Goal: Task Accomplishment & Management: Use online tool/utility

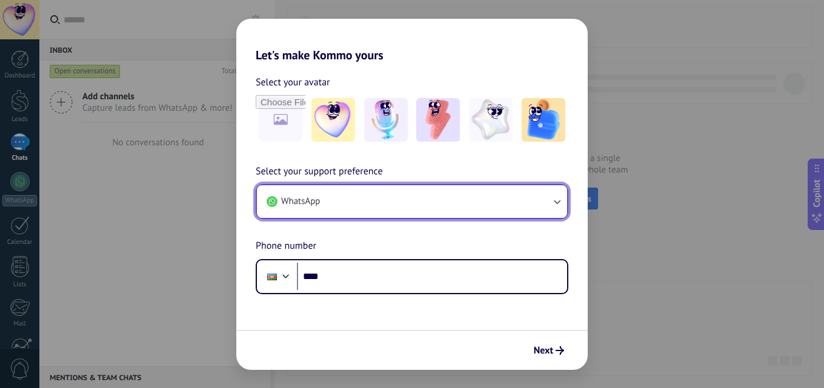
click at [523, 198] on button "WhatsApp" at bounding box center [412, 201] width 310 height 33
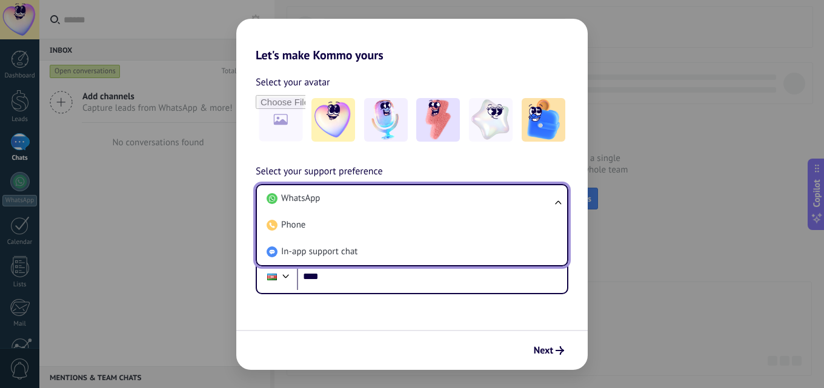
click at [508, 262] on li "In-app support chat" at bounding box center [410, 252] width 296 height 27
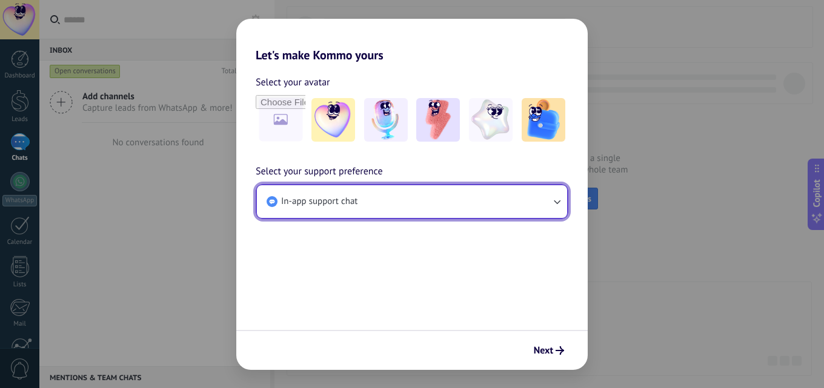
click at [506, 194] on button "In-app support chat" at bounding box center [412, 201] width 310 height 33
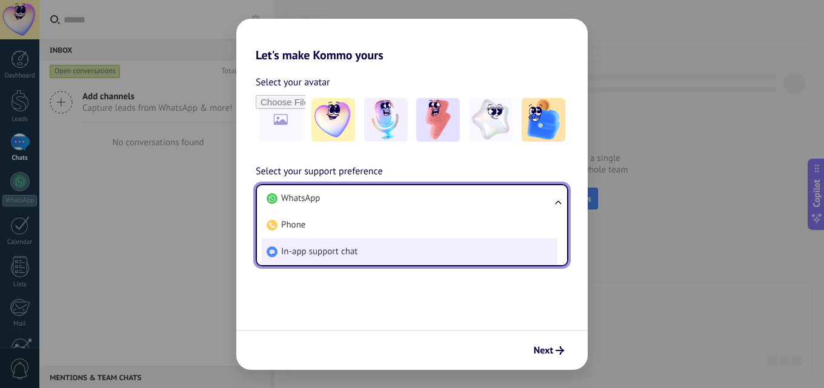
click at [431, 251] on li "In-app support chat" at bounding box center [410, 252] width 296 height 27
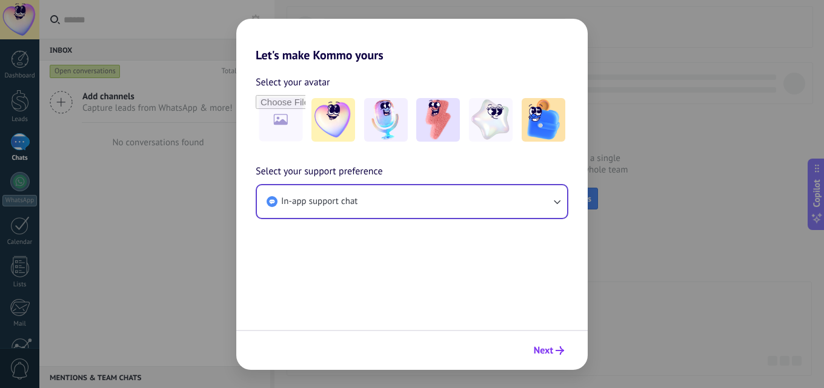
click at [557, 349] on icon "submit" at bounding box center [560, 351] width 8 height 8
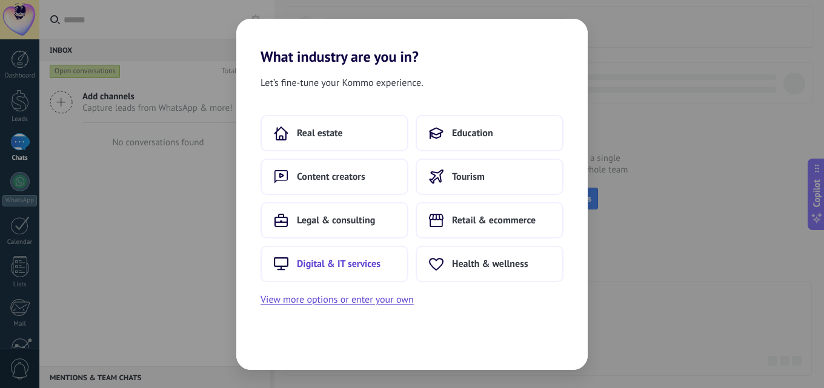
click at [345, 261] on span "Digital & IT services" at bounding box center [339, 264] width 84 height 12
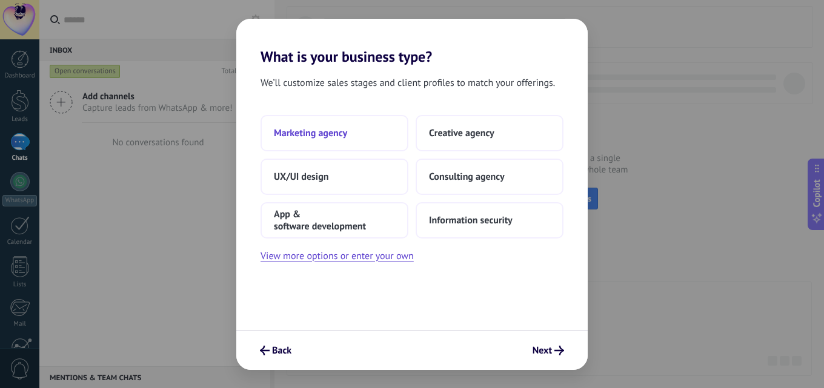
click at [360, 127] on button "Marketing agency" at bounding box center [335, 133] width 148 height 36
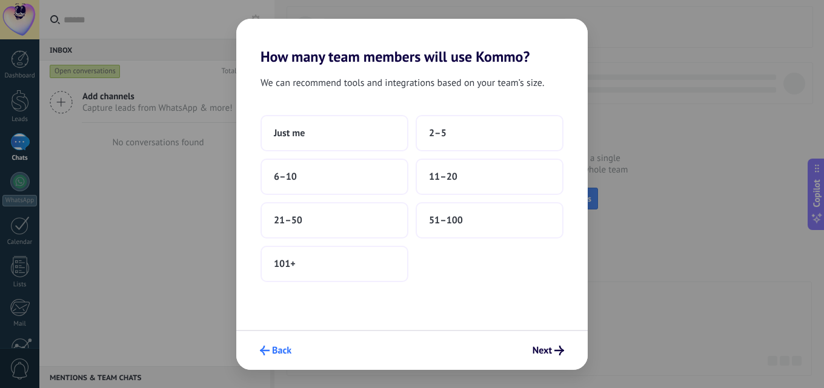
click at [276, 349] on span "Back" at bounding box center [281, 351] width 19 height 8
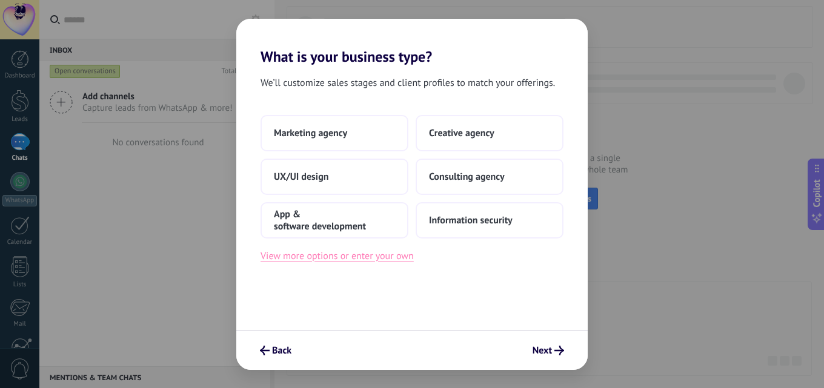
click at [387, 253] on button "View more options or enter your own" at bounding box center [337, 256] width 153 height 16
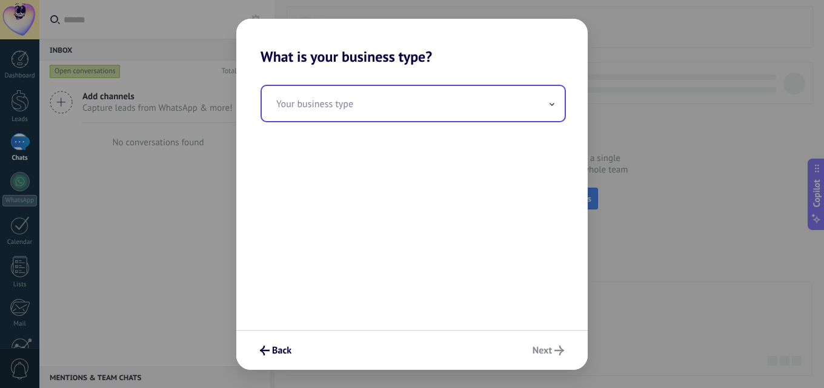
click at [462, 110] on input "text" at bounding box center [413, 103] width 303 height 35
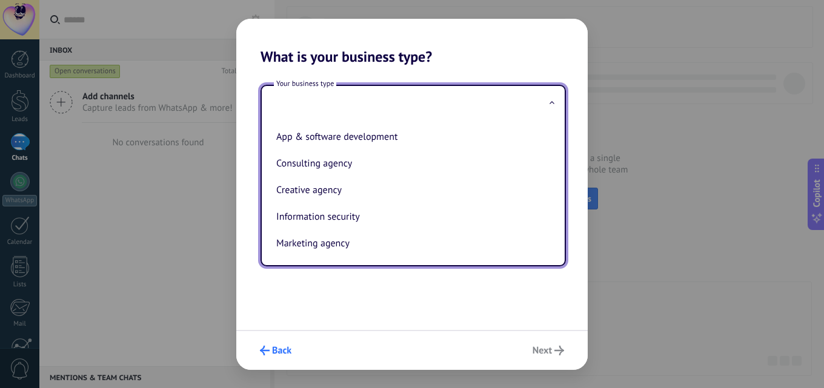
click at [275, 340] on button "Back" at bounding box center [275, 350] width 42 height 21
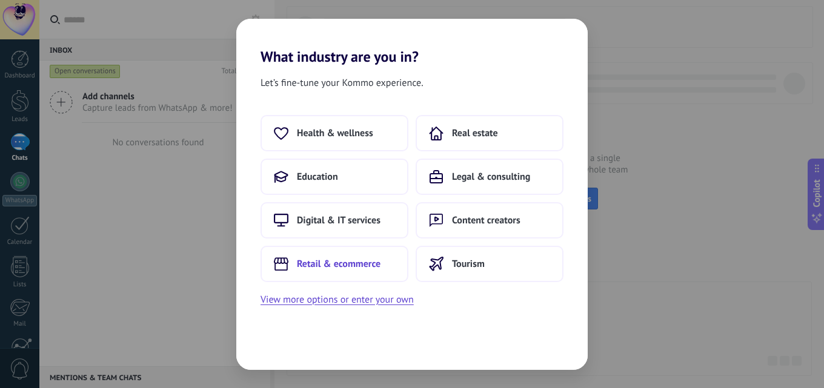
click at [369, 262] on span "Retail & ecommerce" at bounding box center [339, 264] width 84 height 12
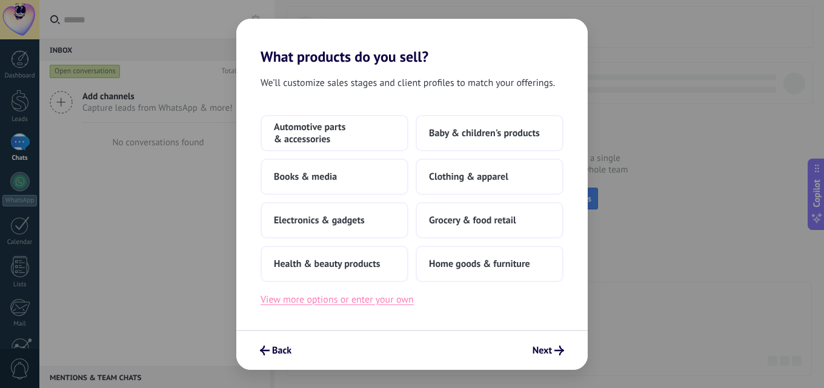
click at [313, 305] on button "View more options or enter your own" at bounding box center [337, 300] width 153 height 16
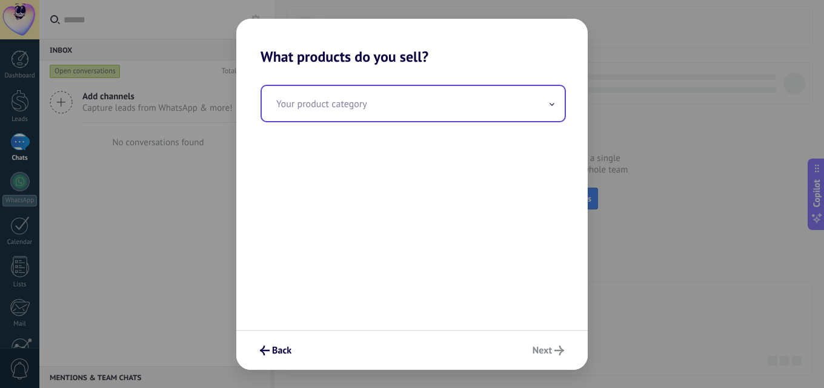
click at [489, 104] on input "text" at bounding box center [413, 103] width 303 height 35
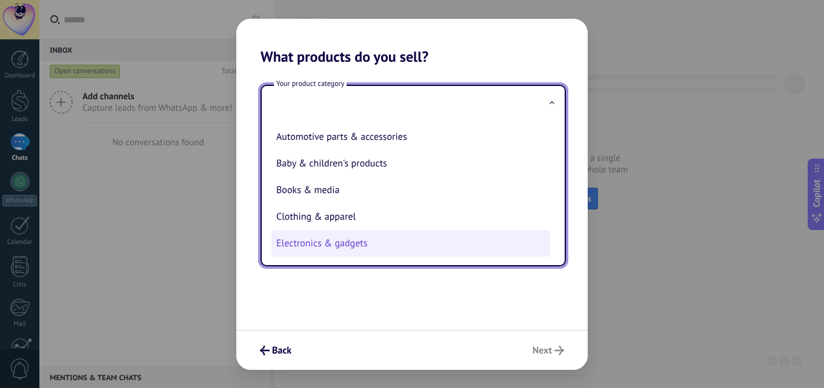
click at [362, 245] on li "Electronics & gadgets" at bounding box center [410, 243] width 279 height 27
type input "**********"
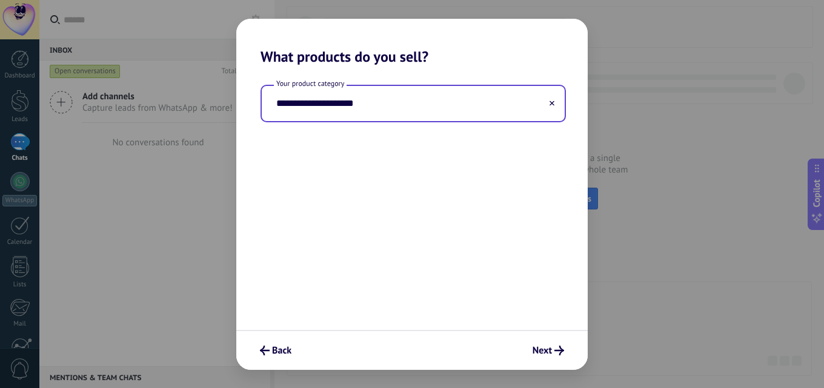
click at [538, 99] on input "**********" at bounding box center [413, 103] width 303 height 35
click at [552, 107] on button at bounding box center [552, 104] width 6 height 12
click at [526, 108] on input "text" at bounding box center [413, 103] width 303 height 35
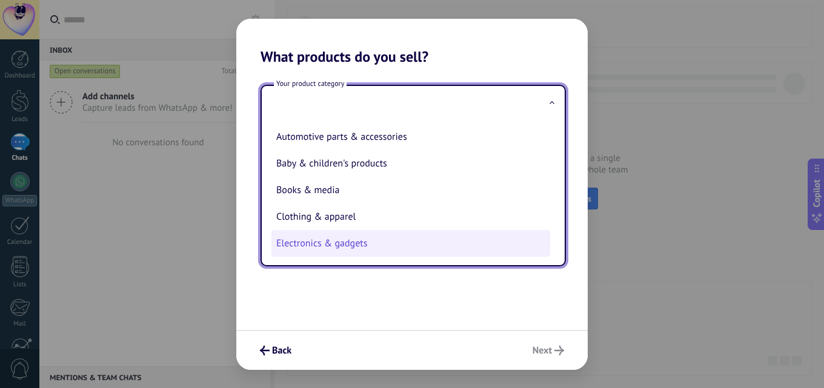
click at [375, 245] on li "Electronics & gadgets" at bounding box center [410, 243] width 279 height 27
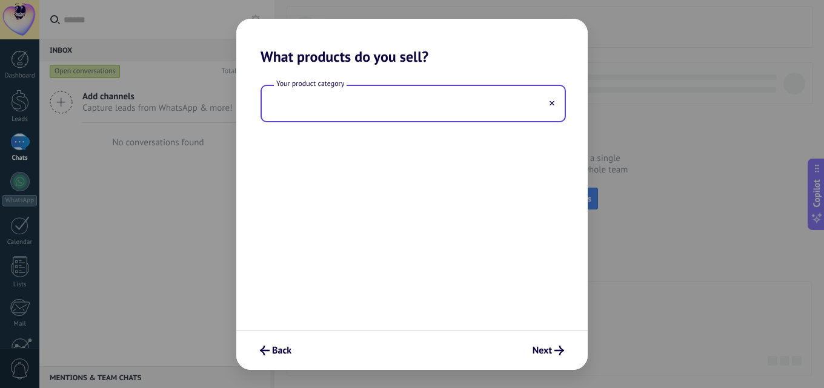
type input "**********"
click at [535, 353] on span "Next" at bounding box center [542, 351] width 19 height 8
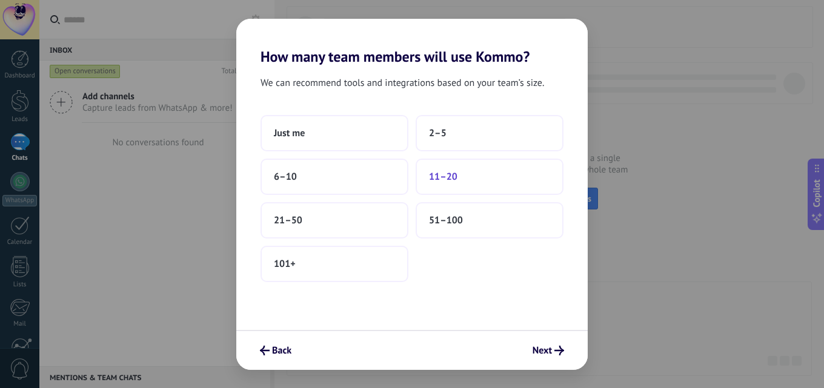
click at [441, 184] on button "11–20" at bounding box center [490, 177] width 148 height 36
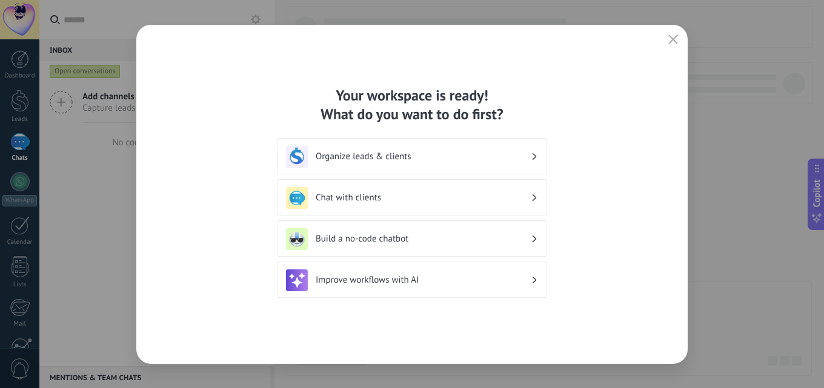
click at [479, 154] on h3 "Organize leads & clients" at bounding box center [423, 157] width 215 height 12
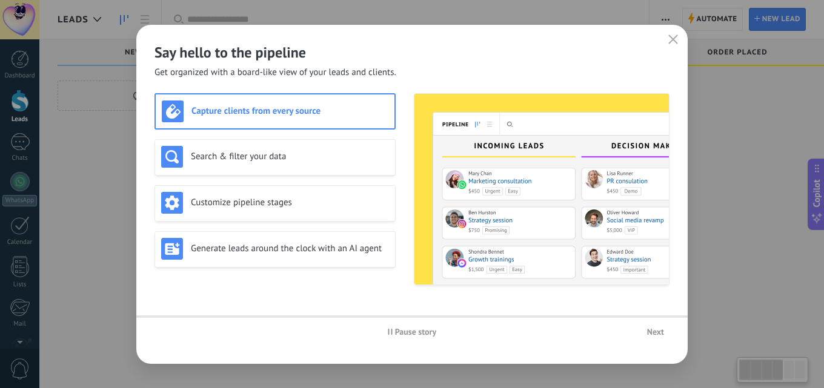
click at [416, 201] on img at bounding box center [541, 189] width 254 height 191
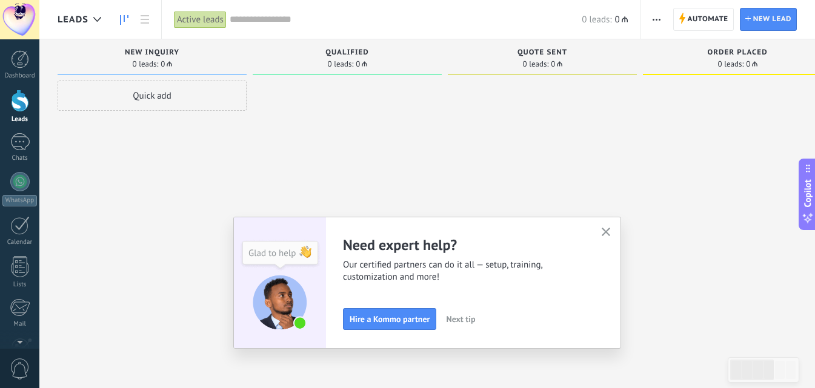
scroll to position [116, 0]
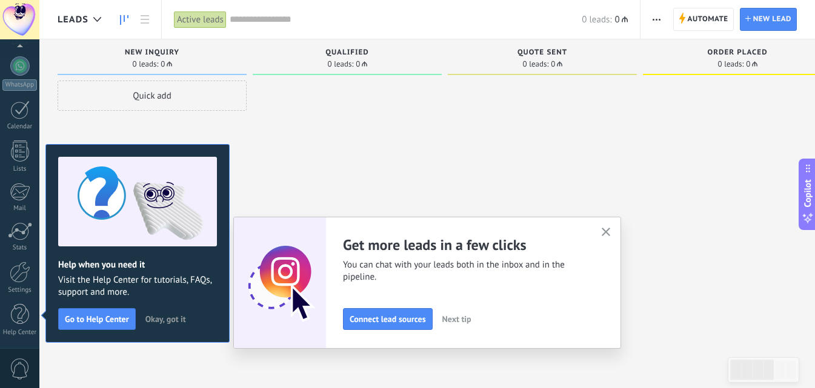
click at [610, 234] on icon "button" at bounding box center [606, 232] width 9 height 9
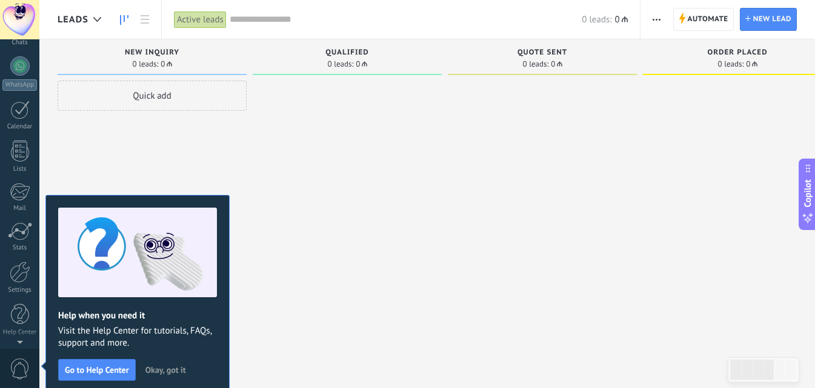
scroll to position [0, 0]
click at [173, 366] on span "Okay, got it" at bounding box center [165, 370] width 41 height 8
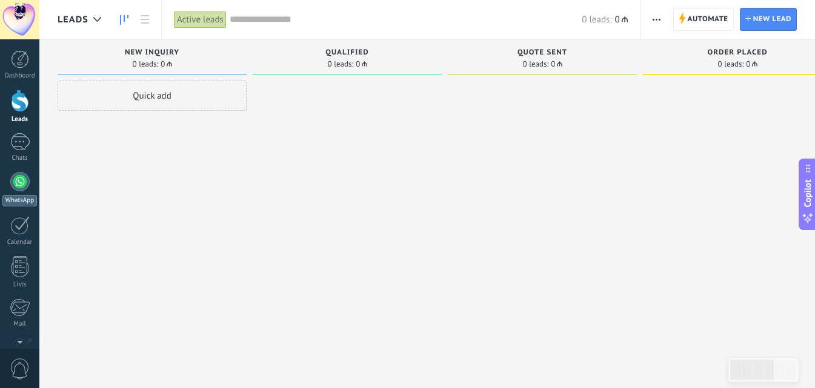
scroll to position [116, 0]
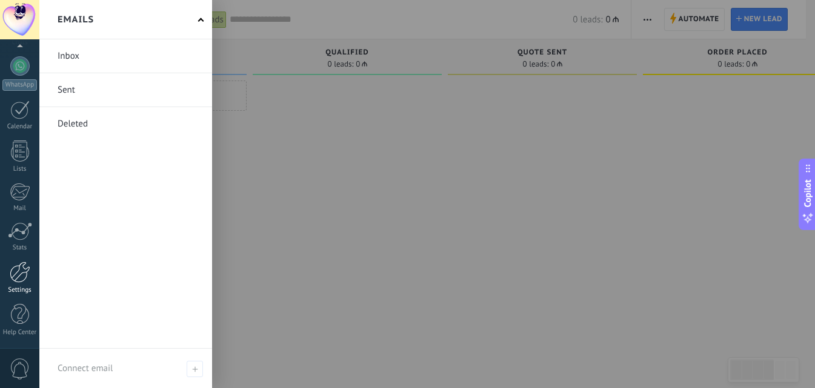
click at [21, 282] on div at bounding box center [20, 272] width 21 height 21
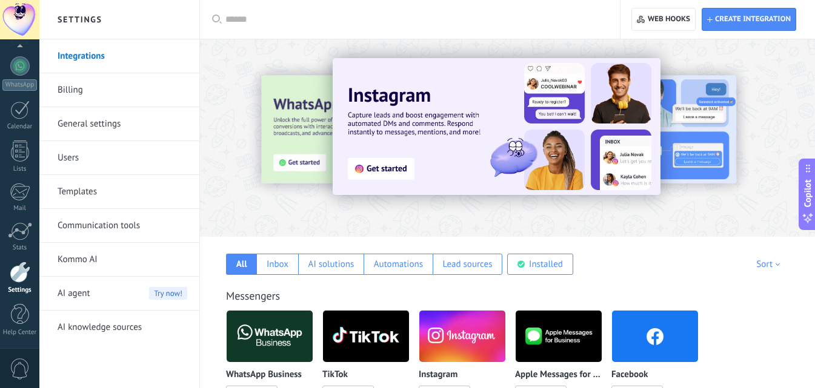
click at [106, 124] on link "General settings" at bounding box center [123, 124] width 130 height 34
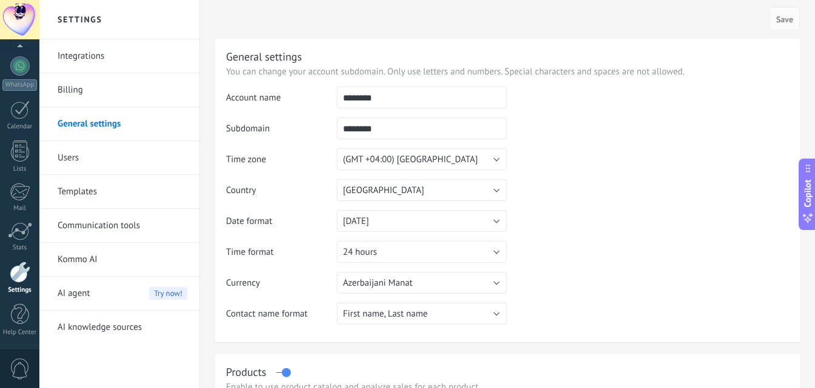
click at [111, 61] on link "Integrations" at bounding box center [123, 56] width 130 height 34
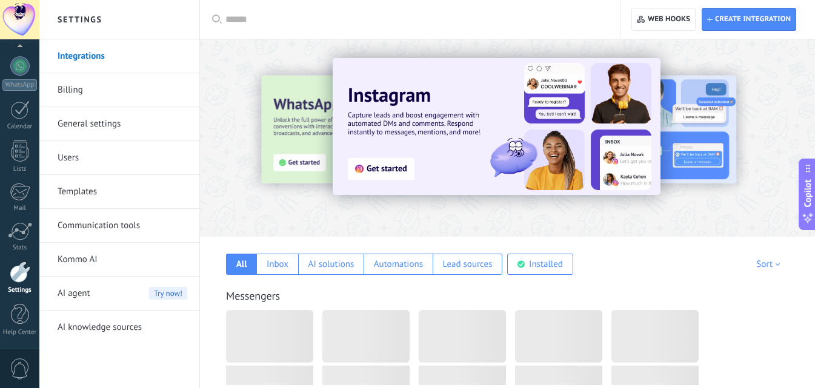
click at [138, 96] on link "Billing" at bounding box center [123, 90] width 130 height 34
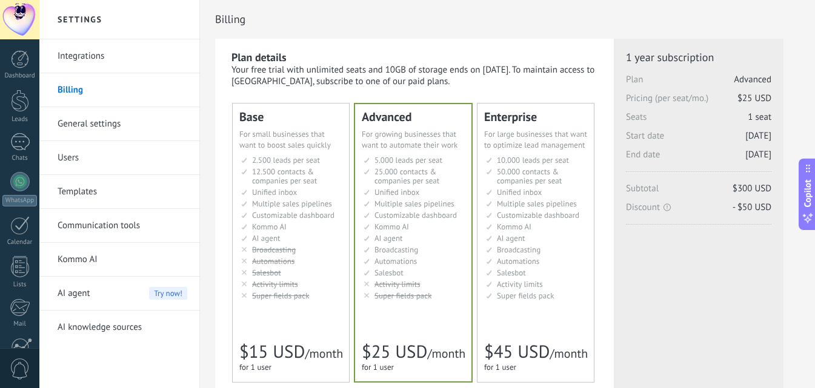
click at [113, 60] on link "Integrations" at bounding box center [123, 56] width 130 height 34
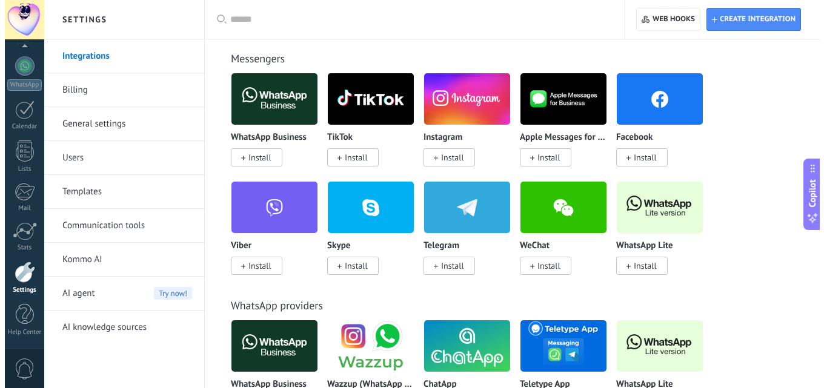
scroll to position [242, 0]
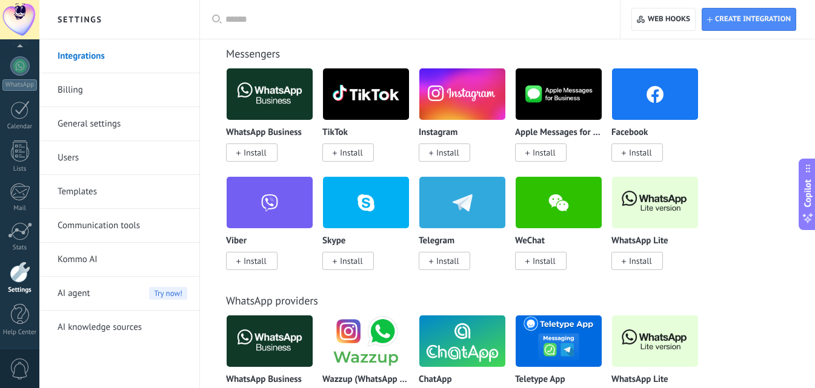
click at [434, 151] on span "Install" at bounding box center [444, 153] width 51 height 18
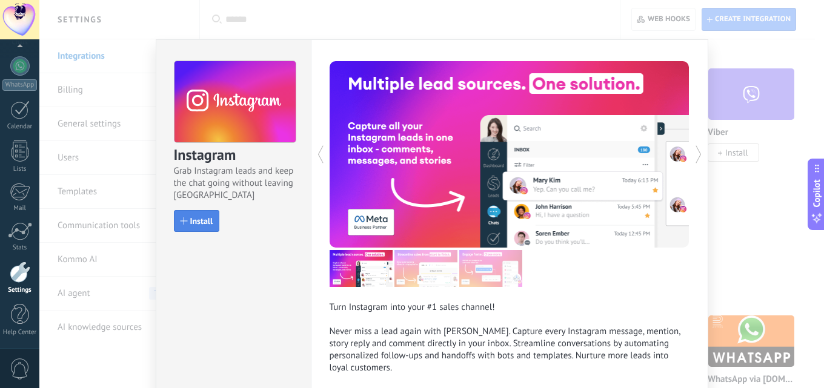
click at [193, 218] on span "Install" at bounding box center [201, 221] width 23 height 8
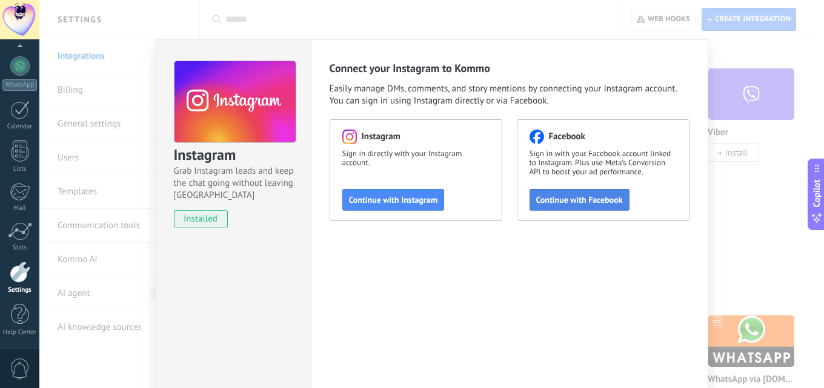
click at [587, 197] on span "Continue with Facebook" at bounding box center [579, 200] width 87 height 8
click at [240, 101] on use at bounding box center [234, 102] width 121 height 82
click at [194, 213] on span "installed" at bounding box center [200, 219] width 53 height 18
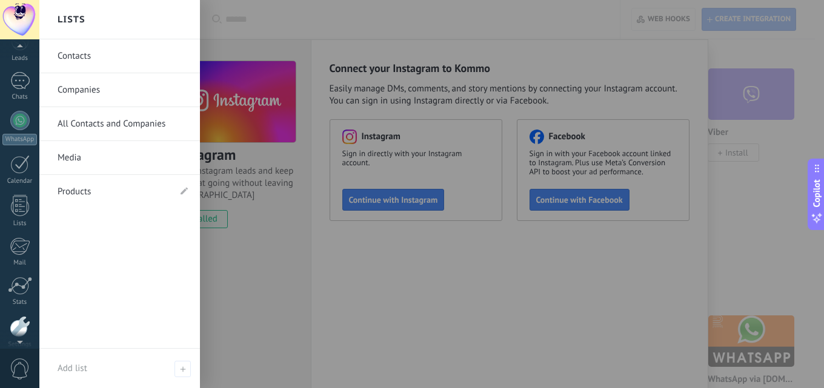
scroll to position [0, 0]
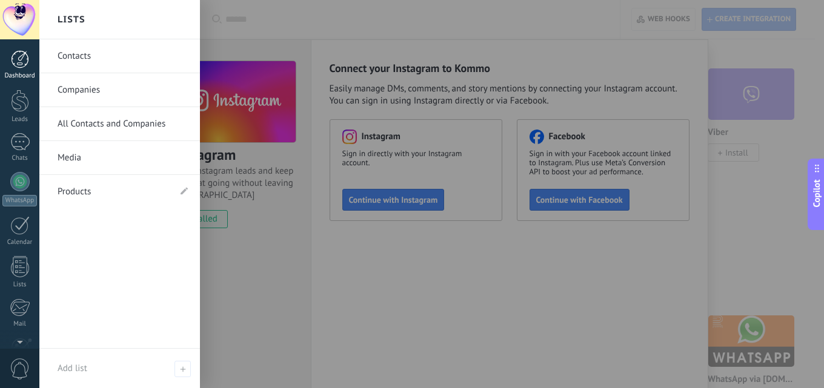
click at [9, 65] on link "Dashboard" at bounding box center [19, 65] width 39 height 30
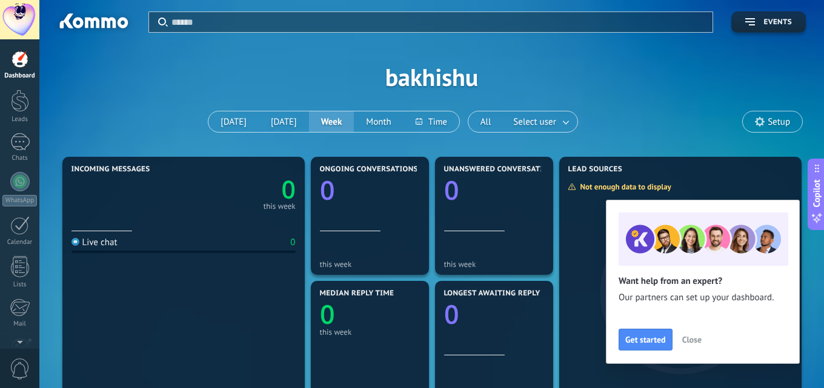
click at [690, 339] on span "Close" at bounding box center [691, 340] width 19 height 8
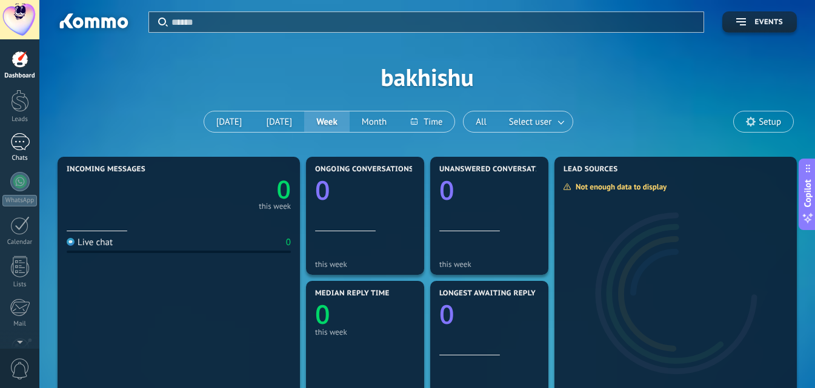
click at [8, 152] on link "Chats" at bounding box center [19, 147] width 39 height 29
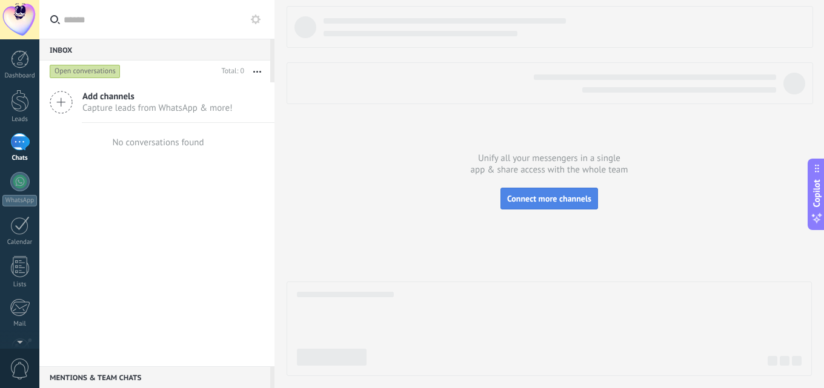
click at [517, 198] on span "Connect more channels" at bounding box center [549, 198] width 84 height 11
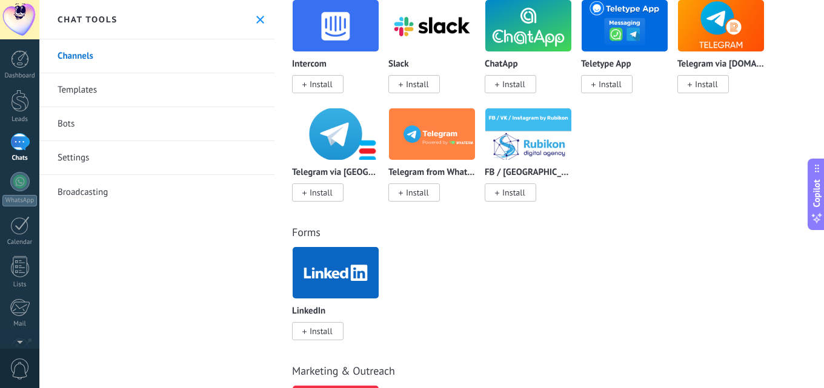
scroll to position [969, 0]
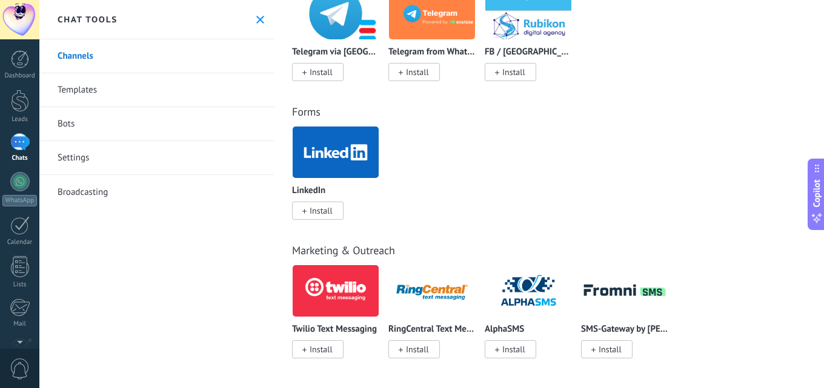
click at [319, 206] on span "Install" at bounding box center [321, 210] width 23 height 11
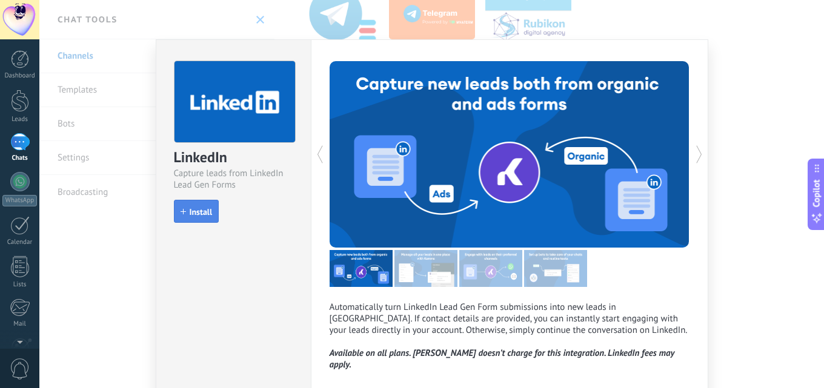
click at [193, 214] on span "Install" at bounding box center [201, 212] width 23 height 8
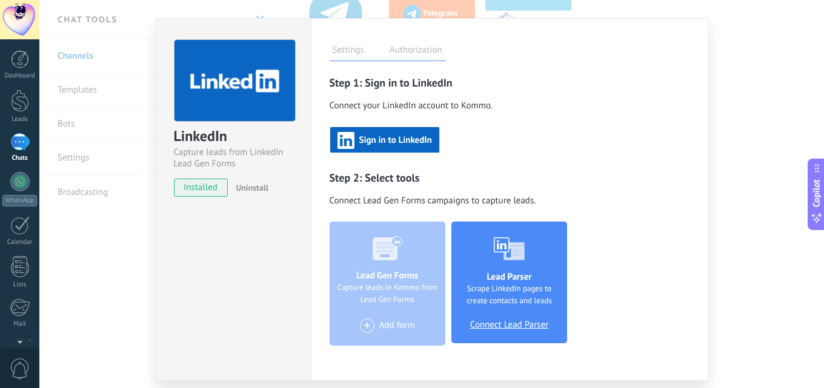
scroll to position [0, 0]
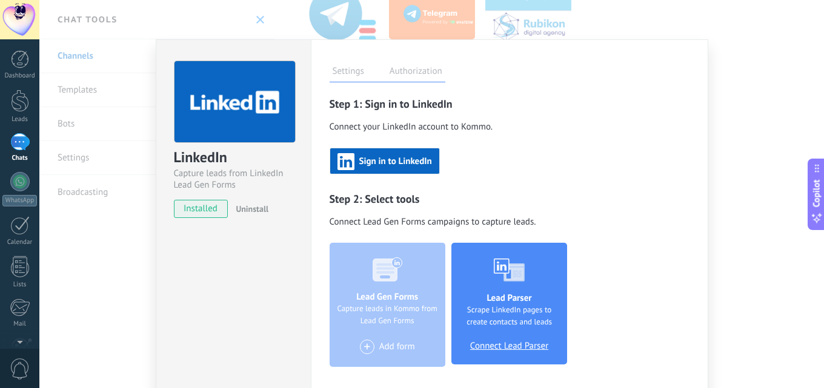
click at [396, 161] on span "Sign in to LinkedIn" at bounding box center [395, 162] width 73 height 8
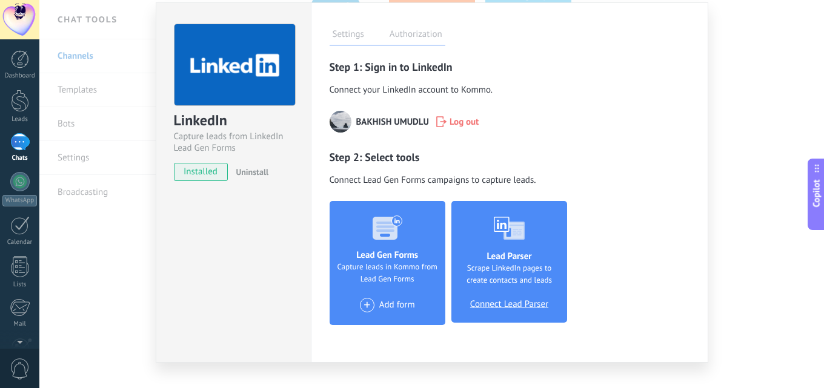
scroll to position [57, 0]
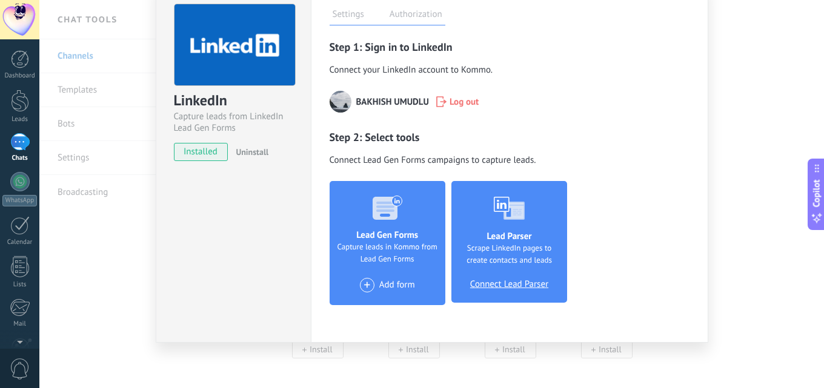
click at [519, 286] on span "Connect Lead Parser" at bounding box center [509, 284] width 78 height 11
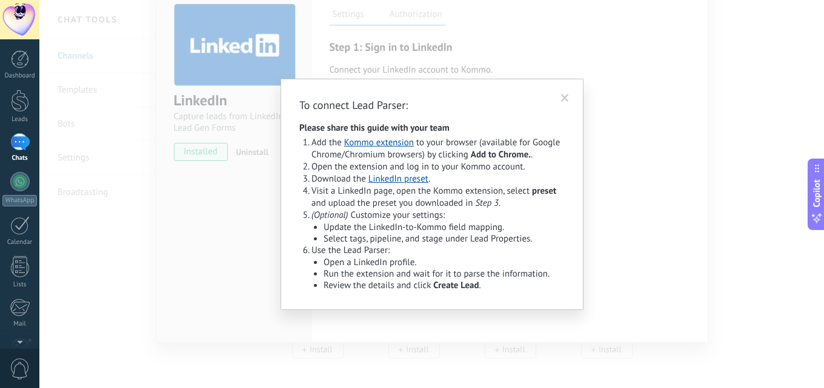
click at [562, 97] on icon at bounding box center [565, 97] width 12 height 13
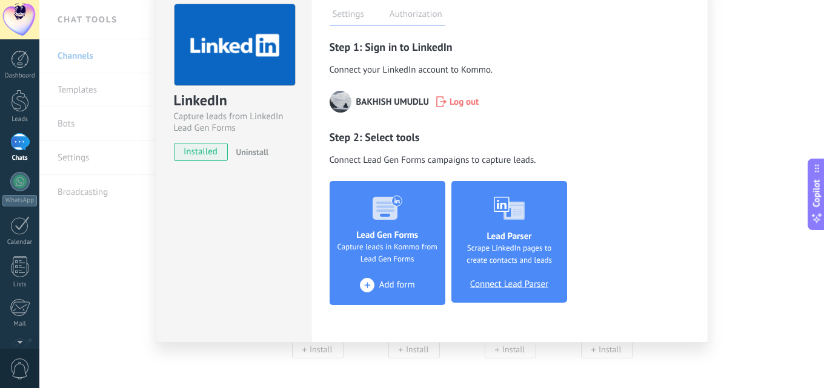
click at [389, 284] on span "Add form" at bounding box center [397, 285] width 36 height 11
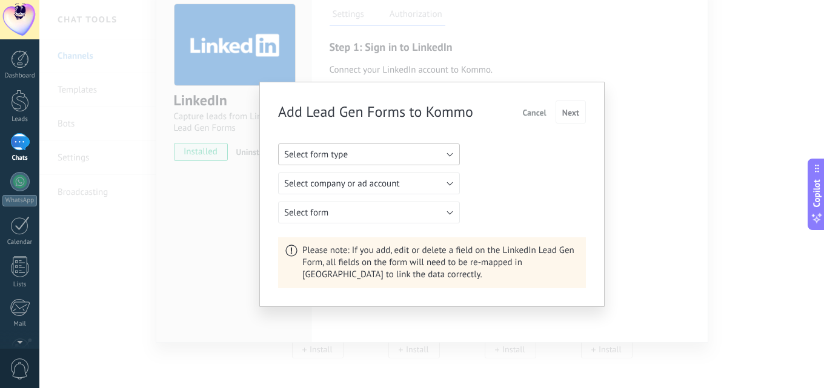
click at [433, 150] on button "Select form type" at bounding box center [369, 155] width 182 height 22
click at [424, 174] on span "Organic form" at bounding box center [363, 176] width 185 height 12
click at [424, 181] on button "Select company" at bounding box center [369, 184] width 182 height 22
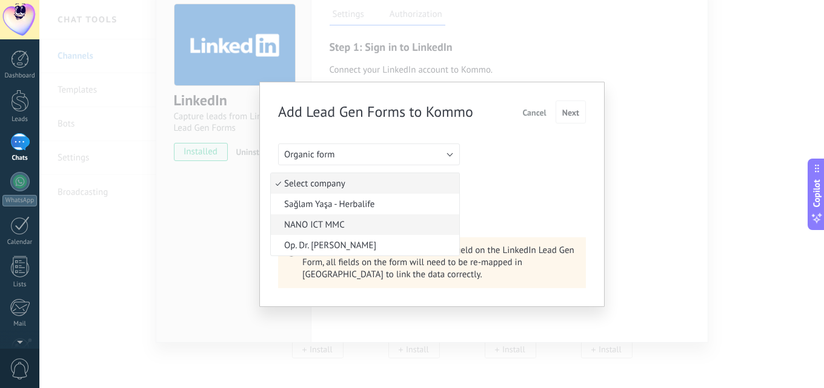
click at [332, 224] on span "NANO ICT MMC" at bounding box center [363, 225] width 185 height 12
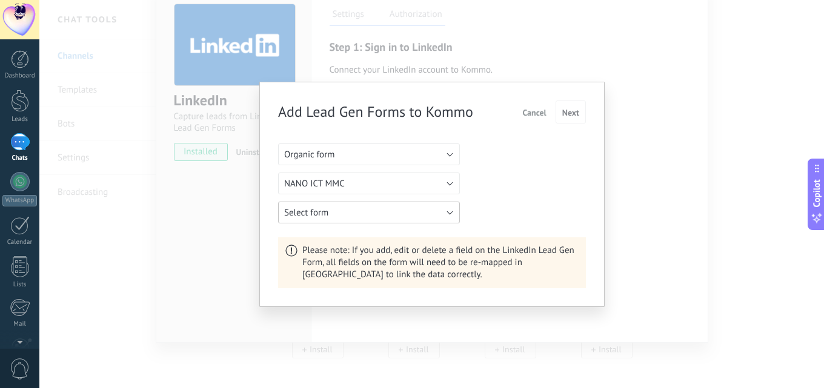
click at [359, 210] on button "Select form" at bounding box center [369, 213] width 182 height 22
click at [564, 225] on div "Add Lead Gen Forms to Kommo Cancel Next Organic form NANO ICT MMC Select form S…" at bounding box center [432, 195] width 308 height 188
click at [424, 216] on button "Select form" at bounding box center [369, 213] width 182 height 22
click at [424, 216] on span "Select form" at bounding box center [363, 213] width 185 height 12
click at [425, 150] on button "Organic form" at bounding box center [369, 155] width 182 height 22
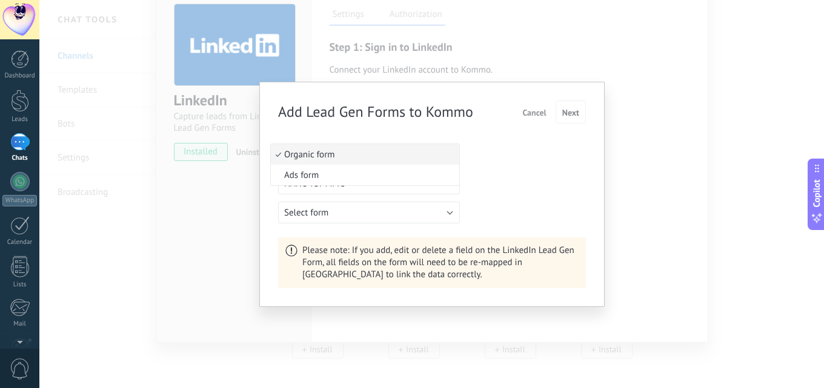
click at [425, 150] on span "Organic form" at bounding box center [363, 155] width 185 height 12
click at [533, 108] on span "Cancel" at bounding box center [534, 112] width 24 height 8
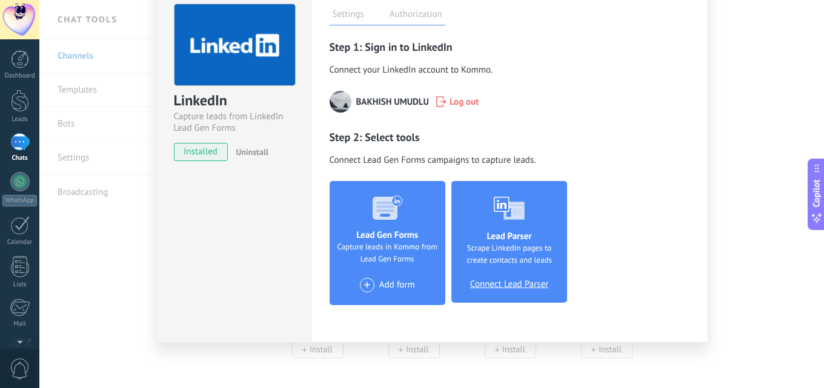
click at [526, 284] on span "Connect Lead Parser" at bounding box center [509, 284] width 78 height 11
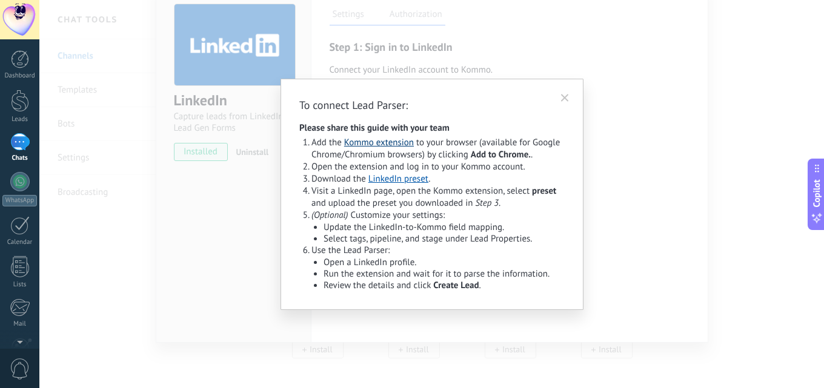
click at [359, 139] on link "Kommo extension" at bounding box center [379, 143] width 70 height 12
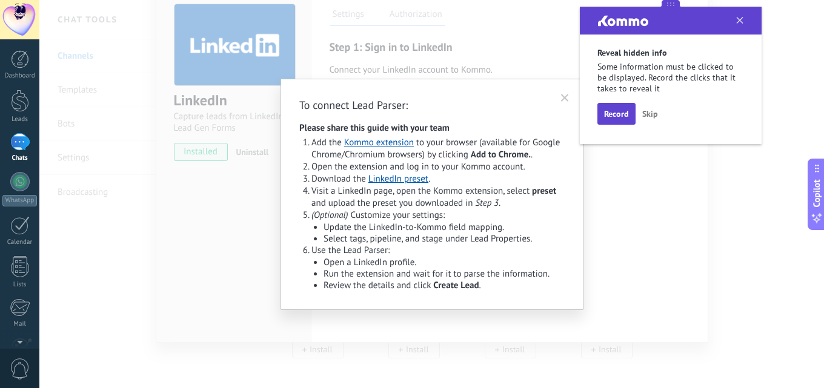
click at [737, 18] on icon at bounding box center [739, 20] width 7 height 7
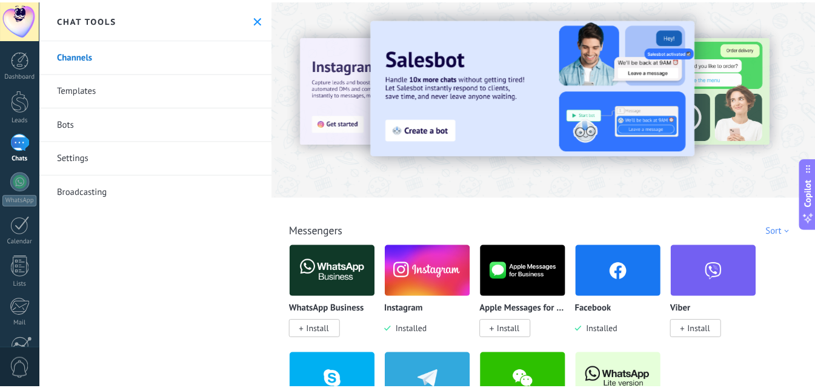
scroll to position [242, 0]
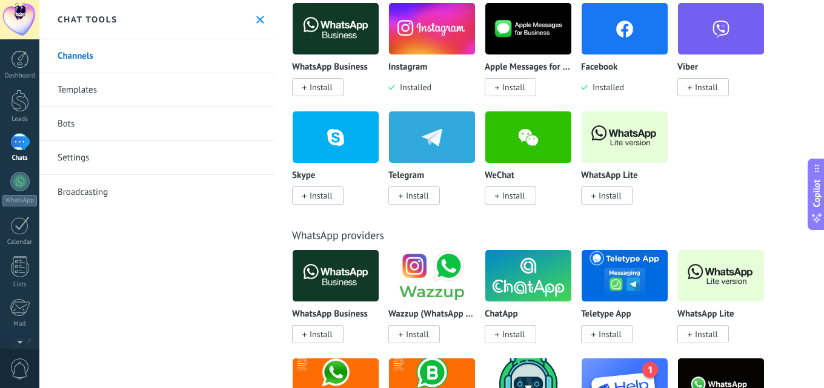
click at [15, 144] on div at bounding box center [19, 142] width 19 height 18
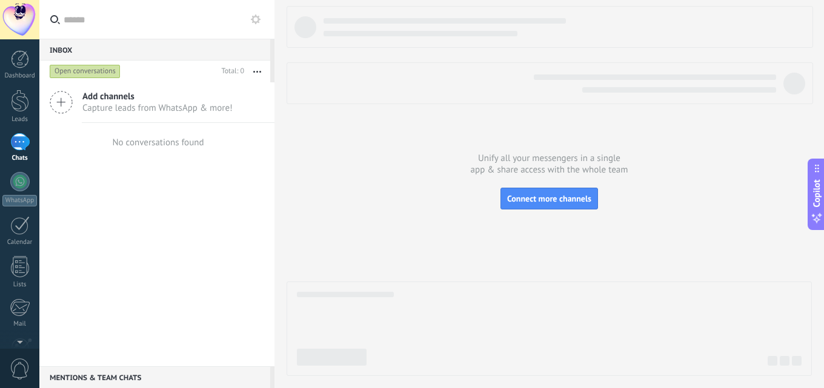
click at [92, 64] on div "Open conversations" at bounding box center [132, 72] width 170 height 22
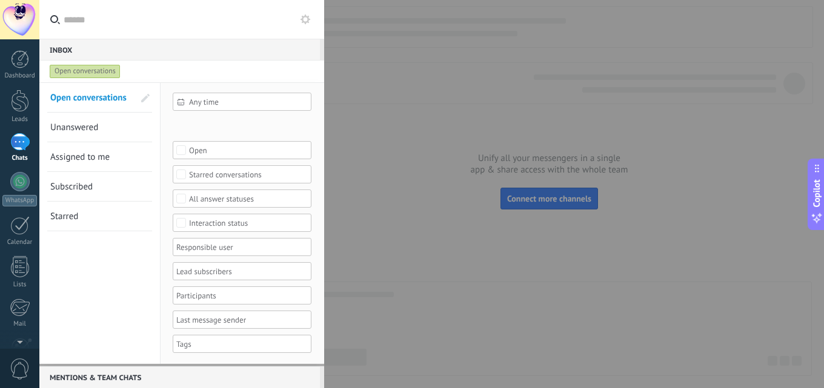
click at [88, 68] on div "Open conversations" at bounding box center [85, 71] width 71 height 15
click at [20, 68] on div at bounding box center [20, 59] width 18 height 18
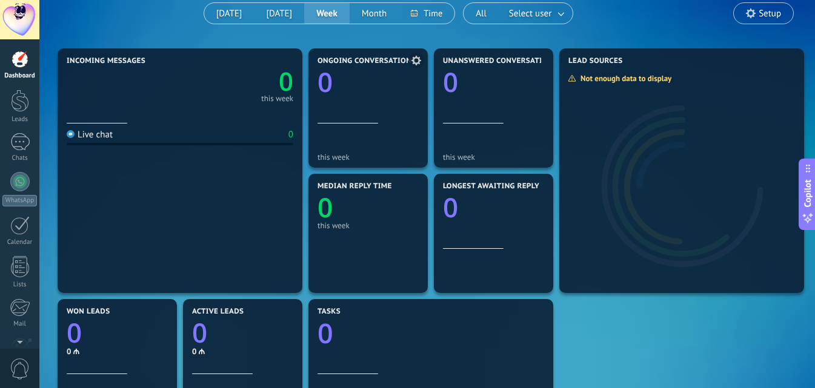
scroll to position [364, 0]
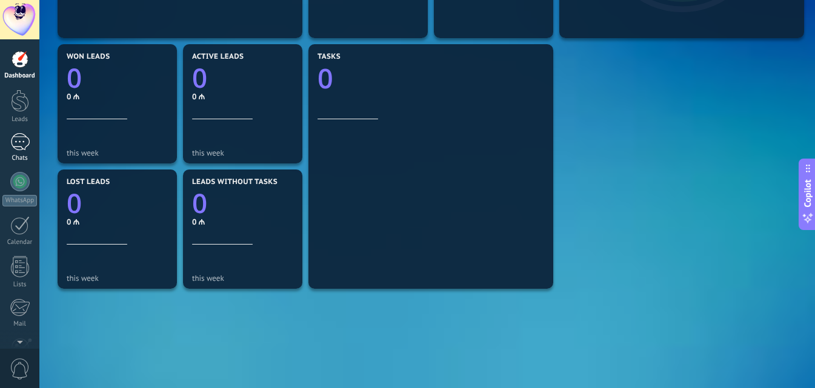
click at [17, 151] on link "Chats" at bounding box center [19, 147] width 39 height 29
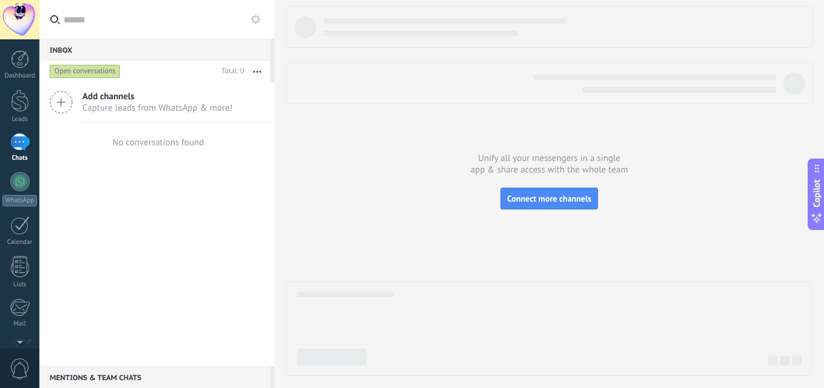
click at [139, 104] on span "Capture leads from WhatsApp & more!" at bounding box center [157, 108] width 150 height 12
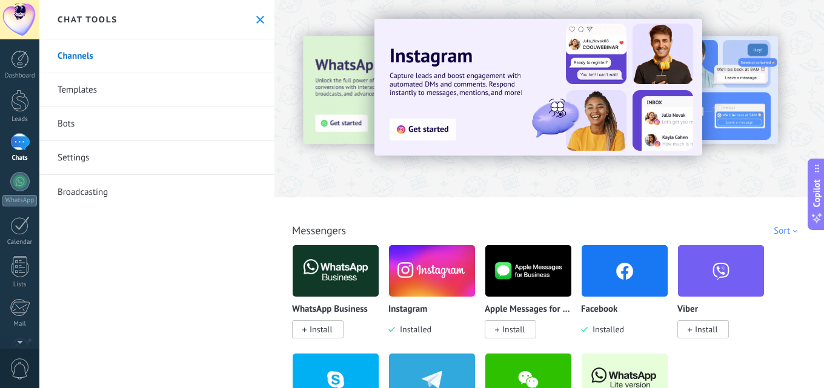
click at [622, 280] on img at bounding box center [625, 271] width 86 height 59
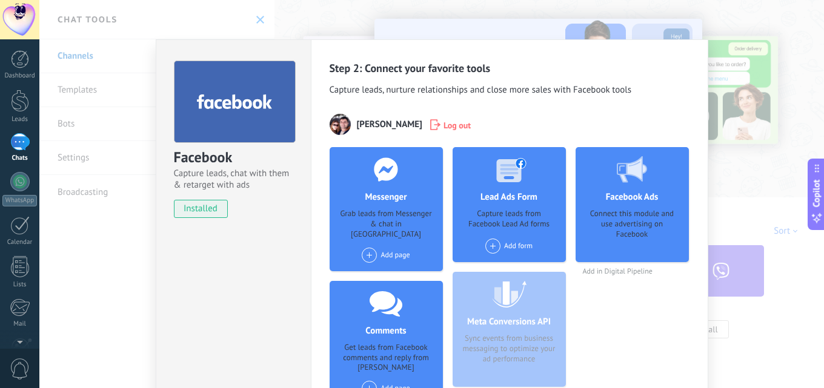
scroll to position [98, 0]
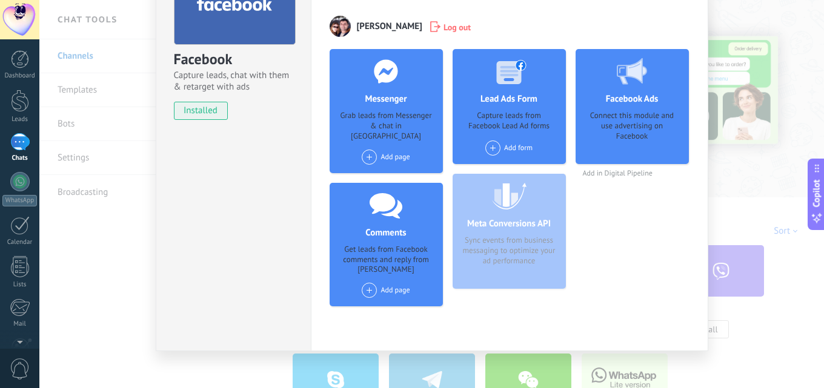
click at [368, 150] on span at bounding box center [369, 157] width 15 height 15
click at [385, 168] on div "NANO" at bounding box center [400, 180] width 81 height 27
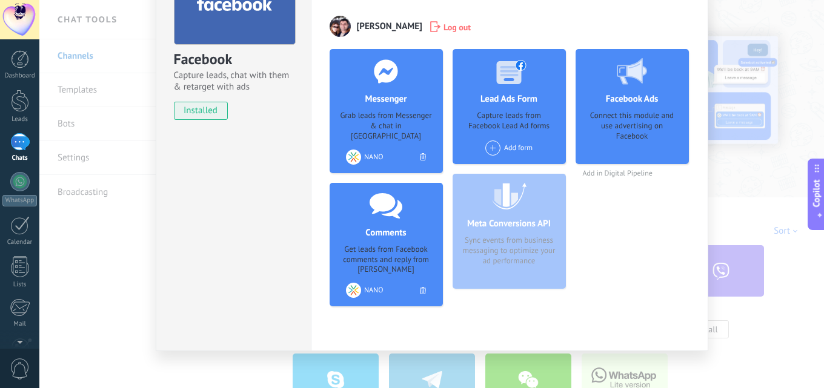
click at [535, 224] on div "Meta Conversions API Sync events from business messaging to optimize your ad pe…" at bounding box center [509, 231] width 113 height 115
drag, startPoint x: 512, startPoint y: 185, endPoint x: 505, endPoint y: 205, distance: 21.7
click at [511, 184] on div "Meta Conversions API Sync events from business messaging to optimize your ad pe…" at bounding box center [509, 231] width 113 height 115
click at [500, 245] on div "Meta Conversions API Sync events from business messaging to optimize your ad pe…" at bounding box center [509, 231] width 113 height 115
click at [665, 225] on div "Facebook Ads Connect this module and use advertising on Facebook Add in Digital…" at bounding box center [632, 182] width 113 height 267
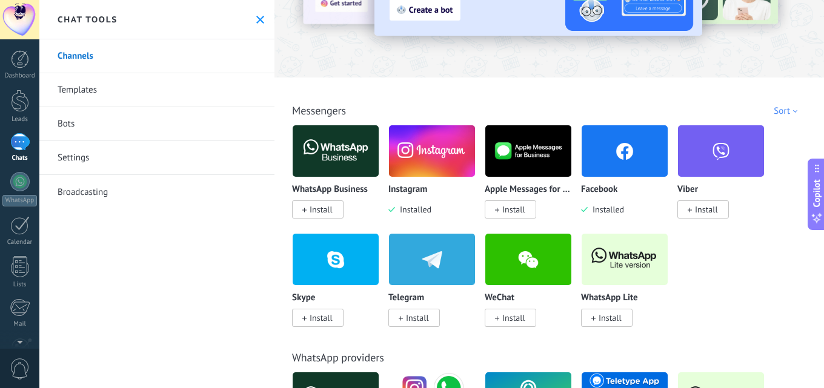
scroll to position [121, 0]
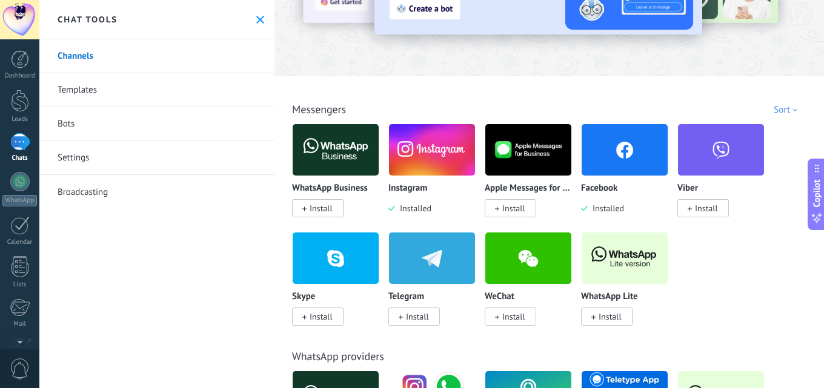
click at [447, 150] on img at bounding box center [432, 150] width 86 height 59
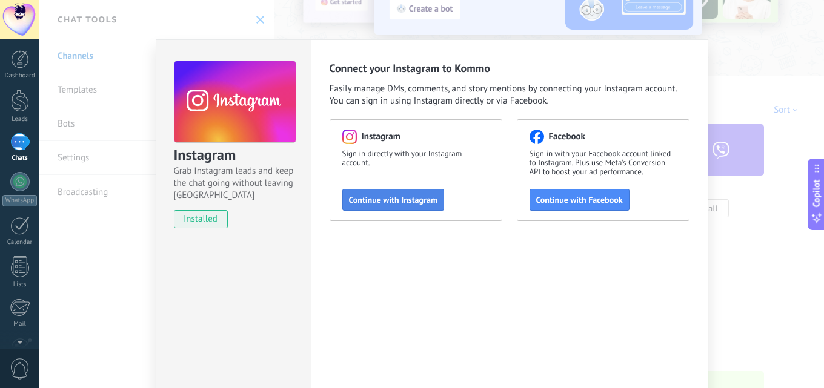
click at [411, 200] on span "Continue with Instagram" at bounding box center [393, 200] width 89 height 8
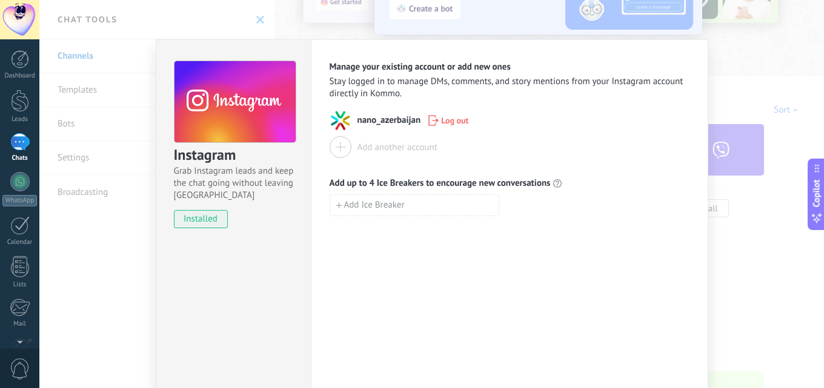
click at [19, 144] on div at bounding box center [19, 142] width 19 height 18
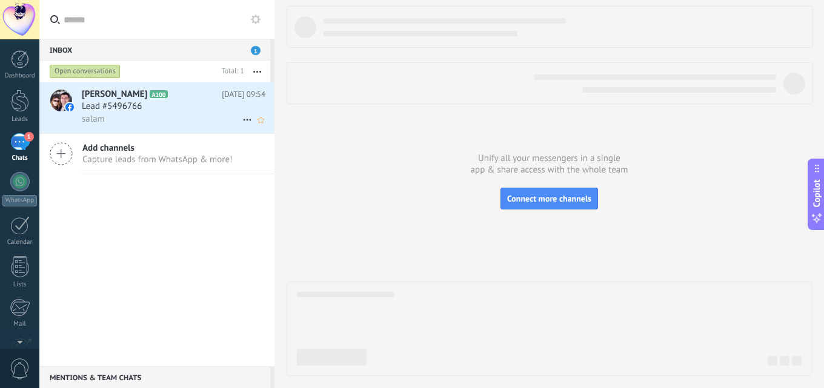
click at [177, 102] on div "Lead #5496766" at bounding box center [174, 107] width 184 height 12
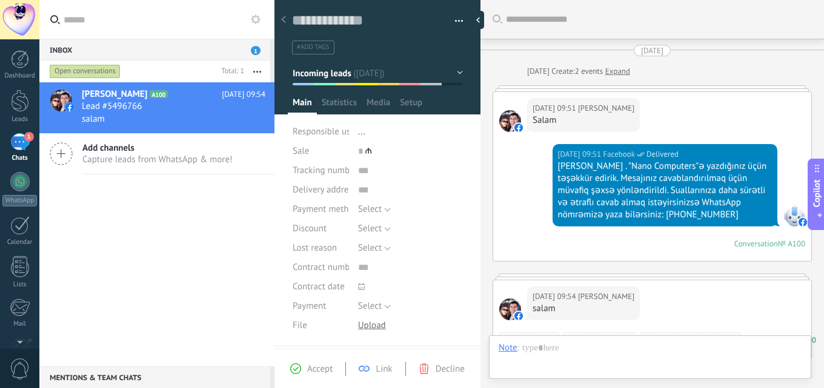
scroll to position [183, 0]
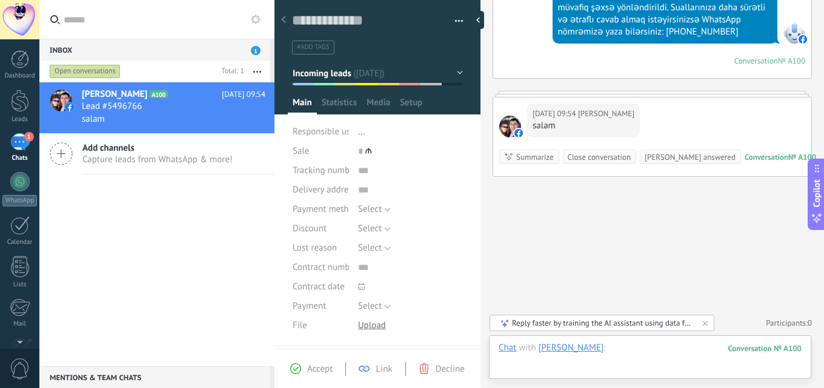
click at [659, 355] on div at bounding box center [650, 360] width 303 height 36
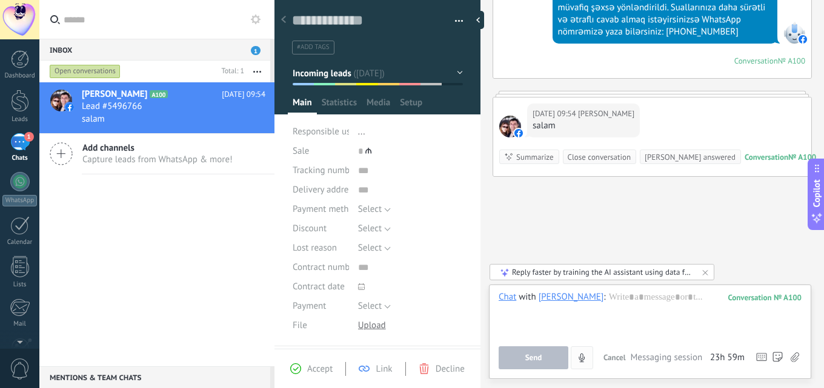
click at [581, 357] on icon "4" at bounding box center [582, 358] width 10 height 10
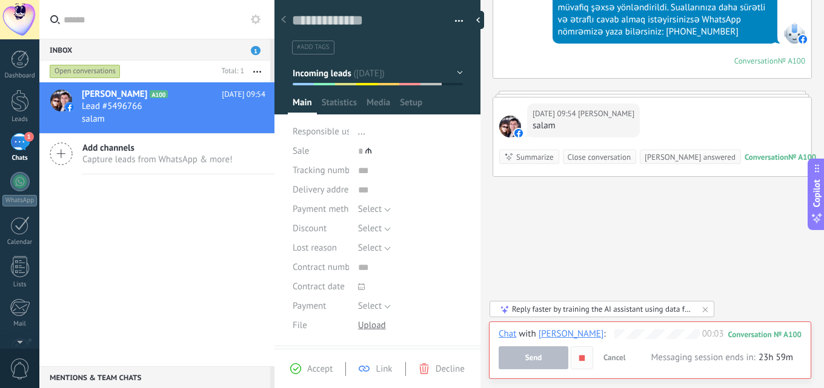
click at [586, 357] on icon "button" at bounding box center [582, 358] width 10 height 10
click at [625, 358] on span "Cancel" at bounding box center [614, 358] width 22 height 10
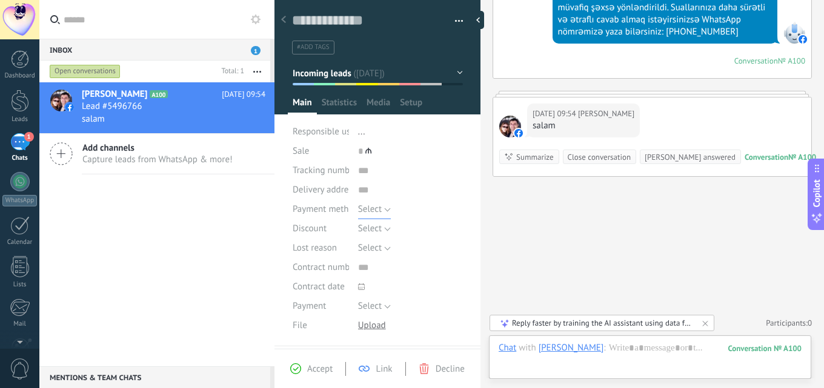
click at [381, 211] on button "Select" at bounding box center [374, 209] width 33 height 19
click at [282, 196] on div "Save and create Print Manage tags Export to Excel" at bounding box center [377, 169] width 207 height 354
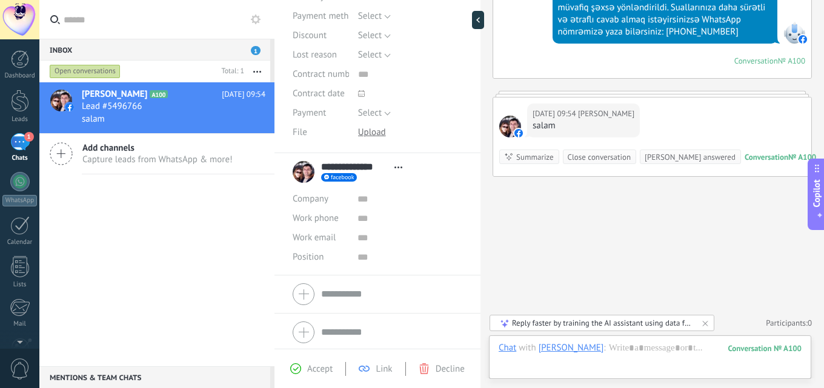
scroll to position [196, 0]
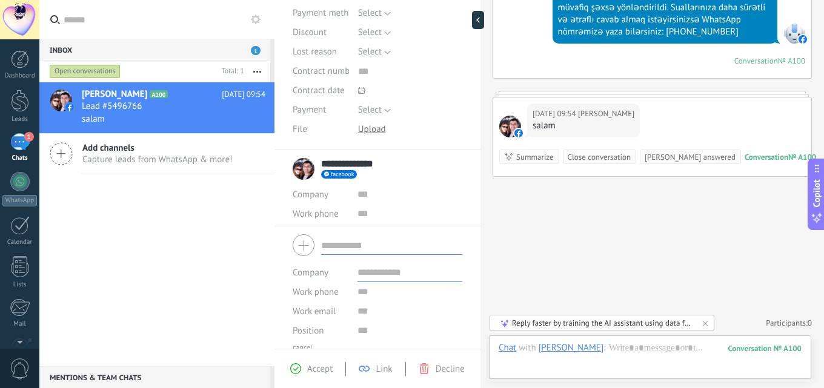
click at [349, 291] on form "Company Work phone Work DD Mobile Fax Home Other Work phone Call Copy Edit Work…" at bounding box center [378, 291] width 170 height 123
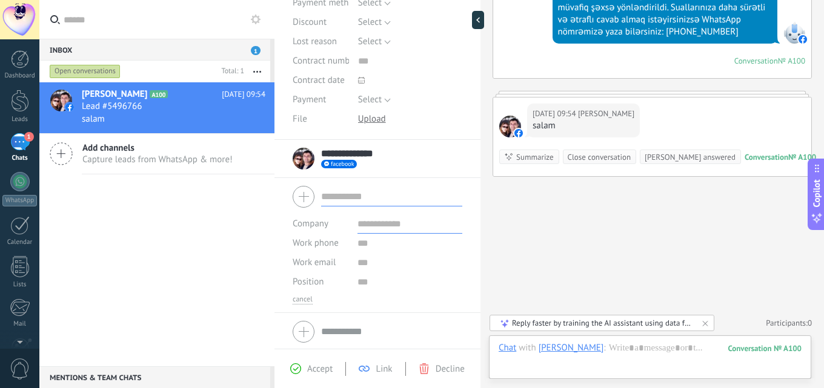
scroll to position [209, 0]
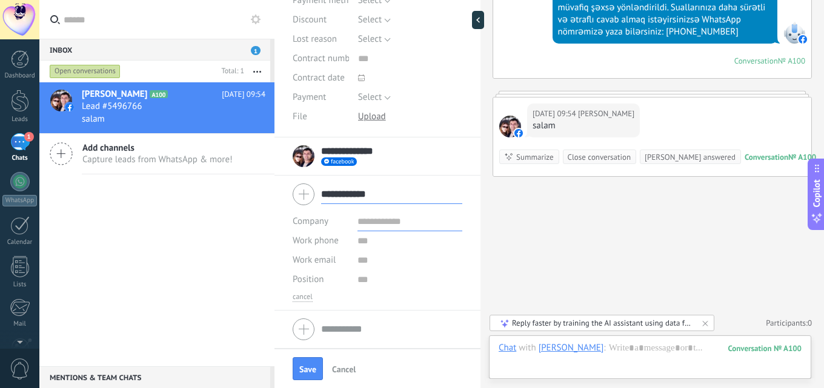
type input "**********"
click at [381, 215] on input "text" at bounding box center [409, 221] width 105 height 19
type input "********"
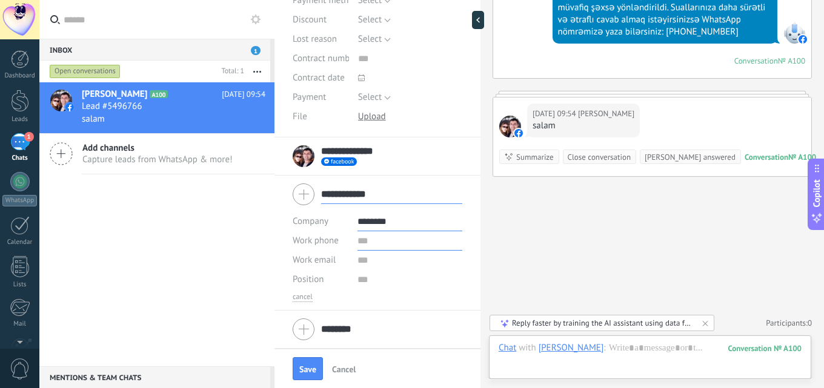
click at [361, 238] on input "text" at bounding box center [409, 240] width 105 height 19
type input "**********"
click at [389, 281] on input "text" at bounding box center [409, 279] width 105 height 19
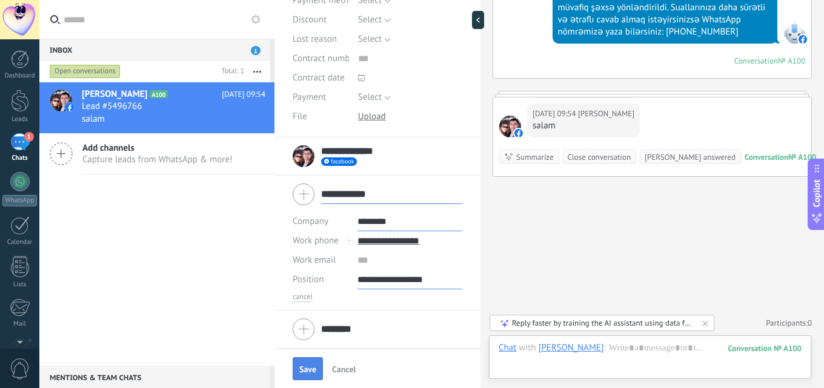
type input "**********"
click at [307, 371] on span "Save" at bounding box center [307, 369] width 17 height 8
type textarea "***"
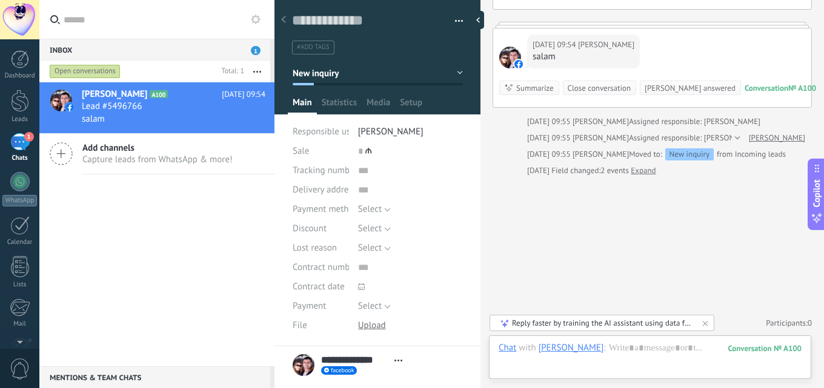
click at [217, 52] on div "Inbox 1" at bounding box center [154, 50] width 231 height 22
click at [201, 108] on div "Lead #5496766" at bounding box center [174, 107] width 184 height 12
click at [347, 101] on span "Statistics" at bounding box center [339, 106] width 35 height 18
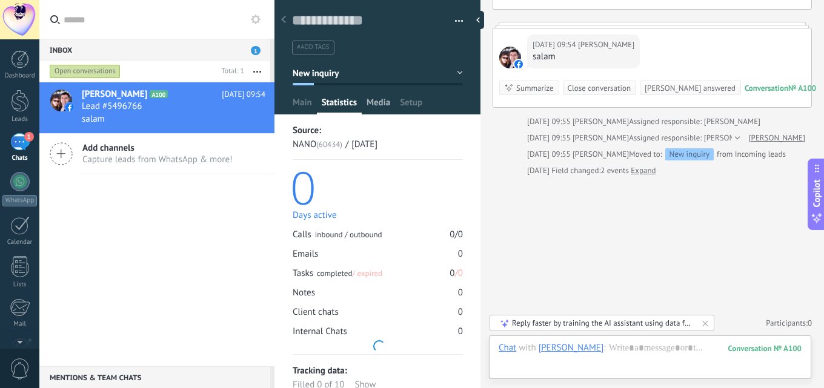
click at [382, 104] on span "Media" at bounding box center [379, 106] width 24 height 18
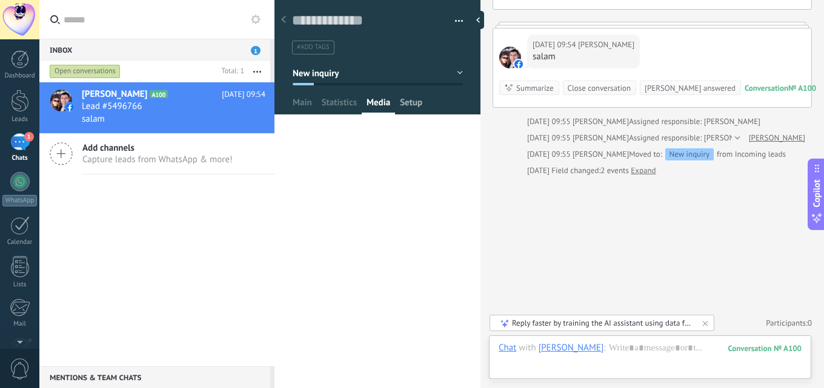
click at [404, 104] on span "Setup" at bounding box center [411, 106] width 22 height 18
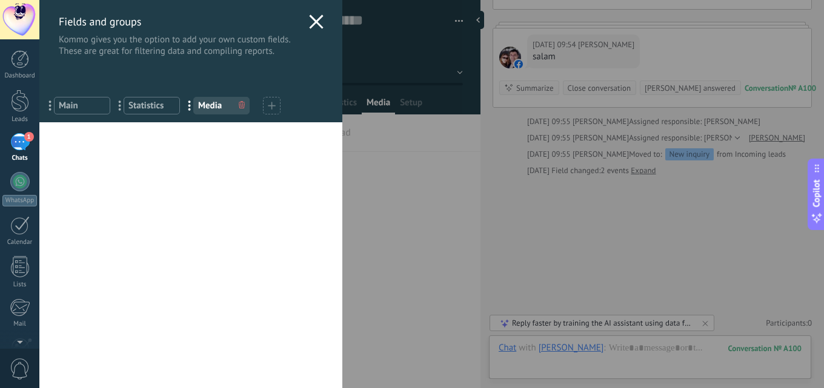
click at [312, 19] on icon at bounding box center [316, 22] width 15 height 15
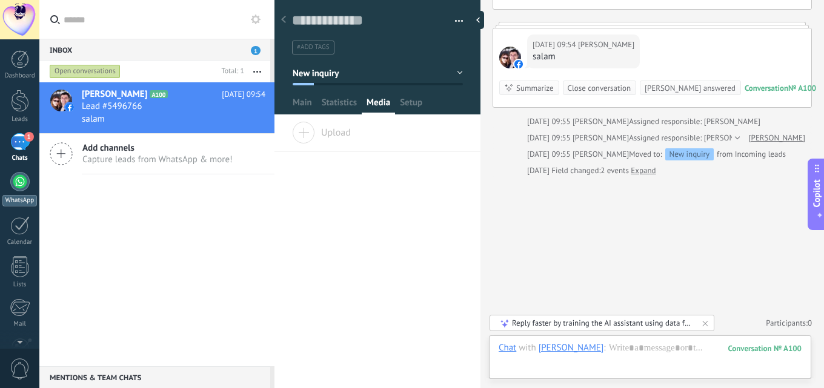
click at [18, 178] on div at bounding box center [19, 181] width 19 height 19
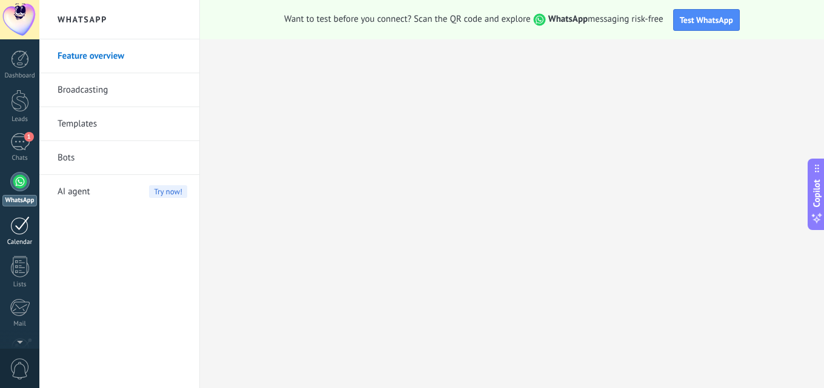
click at [18, 230] on div at bounding box center [19, 225] width 19 height 19
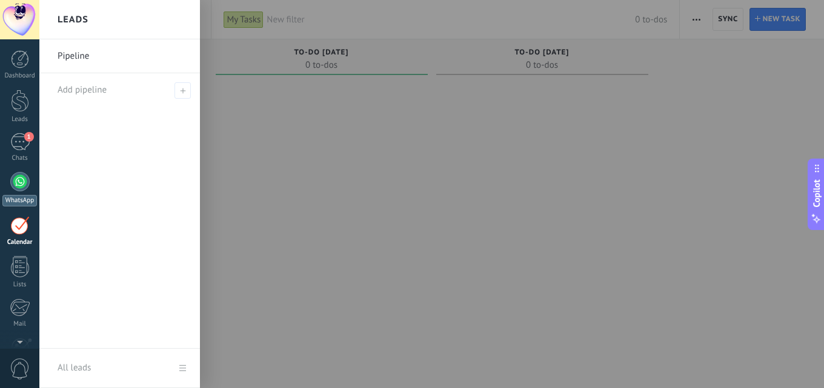
click at [19, 190] on div at bounding box center [19, 181] width 19 height 19
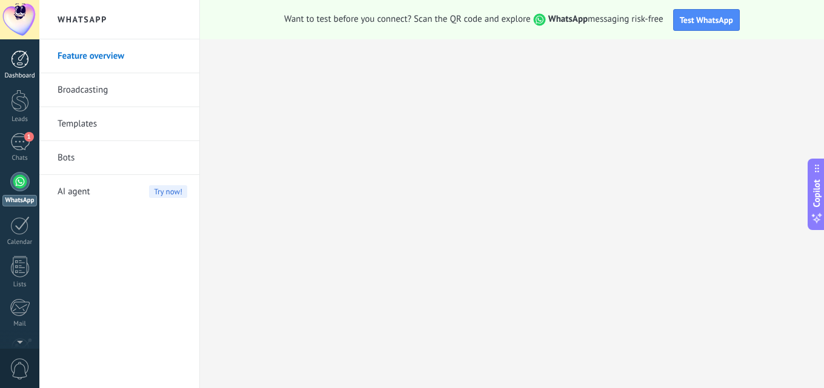
click at [15, 59] on div at bounding box center [20, 59] width 18 height 18
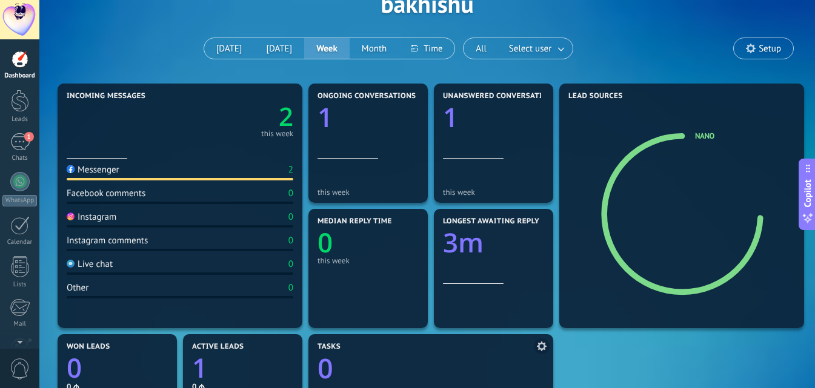
scroll to position [61, 0]
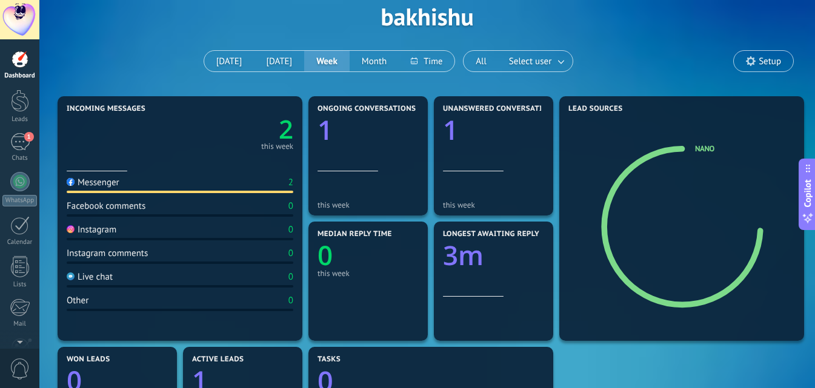
click at [90, 278] on div "Live chat" at bounding box center [90, 277] width 46 height 12
click at [15, 56] on div at bounding box center [20, 59] width 18 height 18
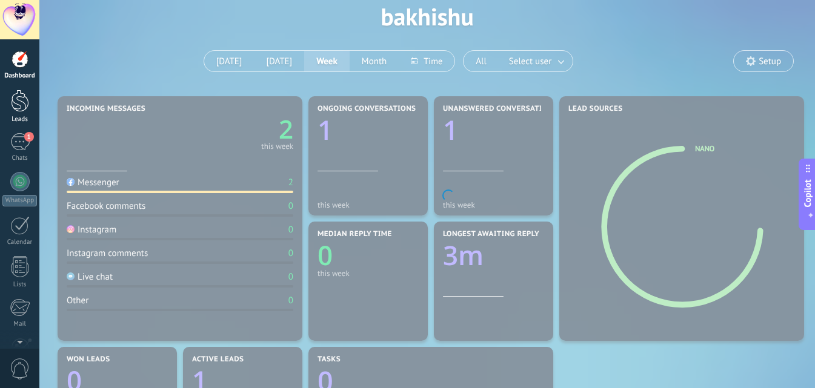
click at [18, 103] on div at bounding box center [20, 101] width 18 height 22
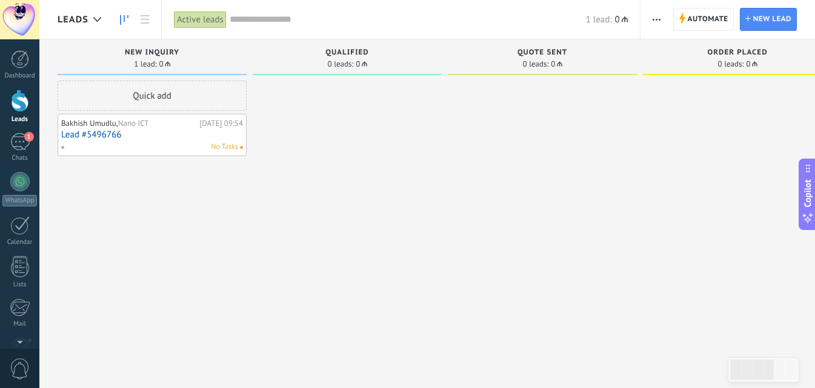
click at [158, 131] on link "Lead #5496766" at bounding box center [152, 135] width 182 height 10
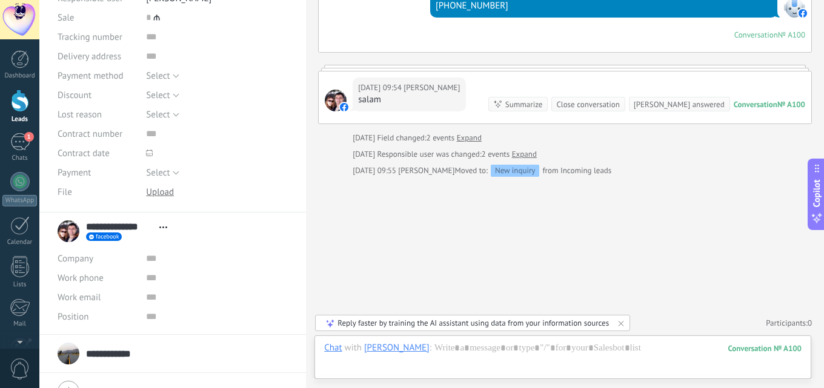
scroll to position [276, 0]
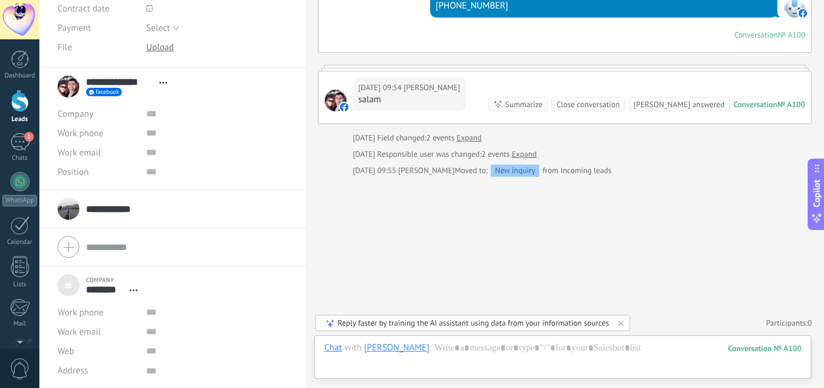
click at [113, 207] on input "**********" at bounding box center [114, 209] width 57 height 12
type textarea "***"
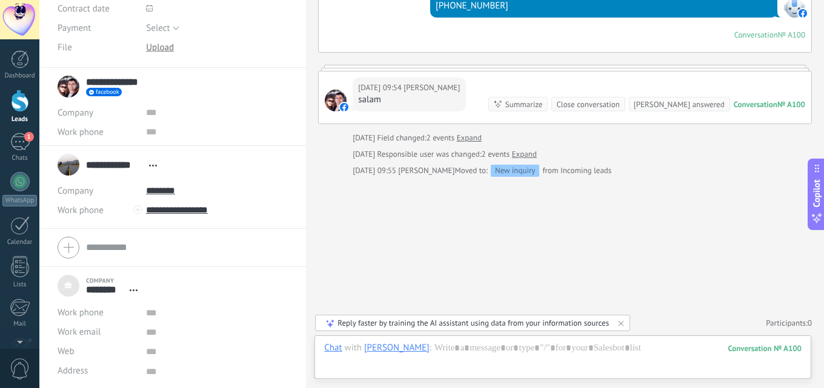
scroll to position [12, 0]
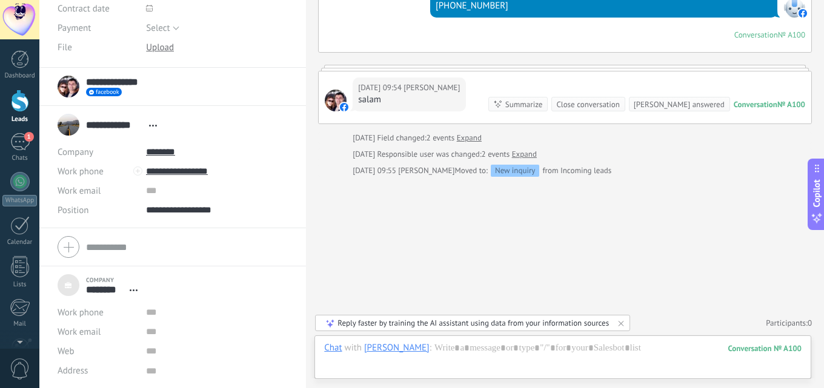
click at [67, 287] on div "Company ******** Nano ICT Open details Unlink" at bounding box center [101, 285] width 86 height 30
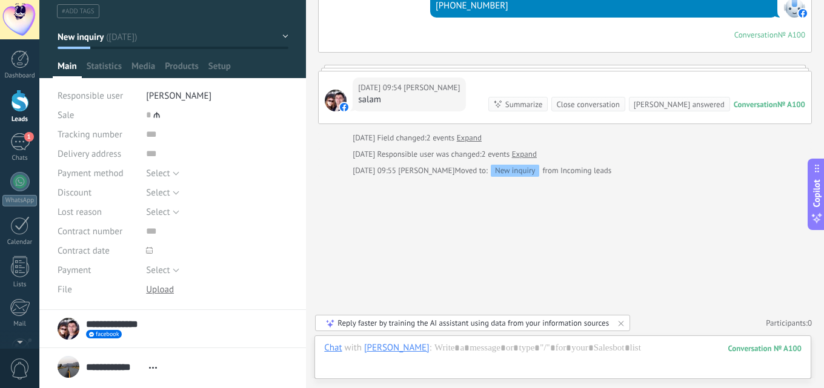
scroll to position [0, 0]
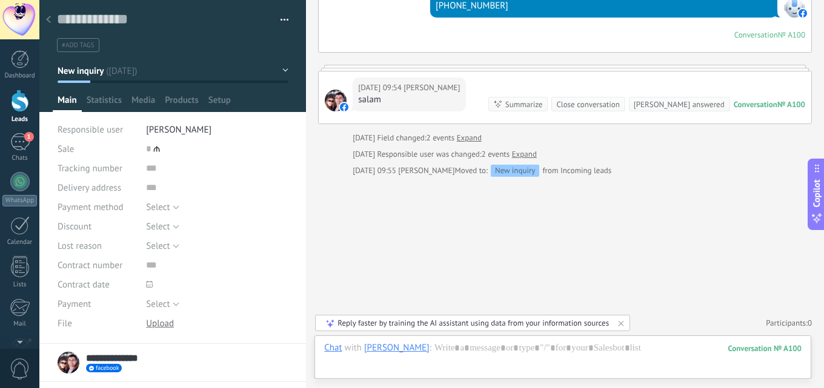
click at [46, 20] on icon at bounding box center [48, 19] width 5 height 7
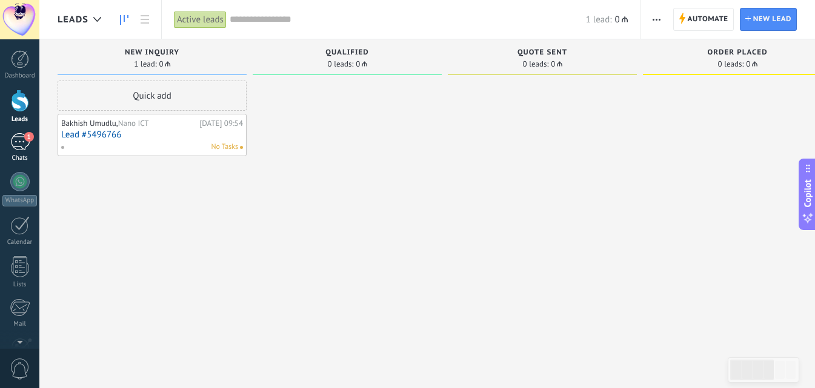
click at [16, 144] on div "1" at bounding box center [19, 142] width 19 height 18
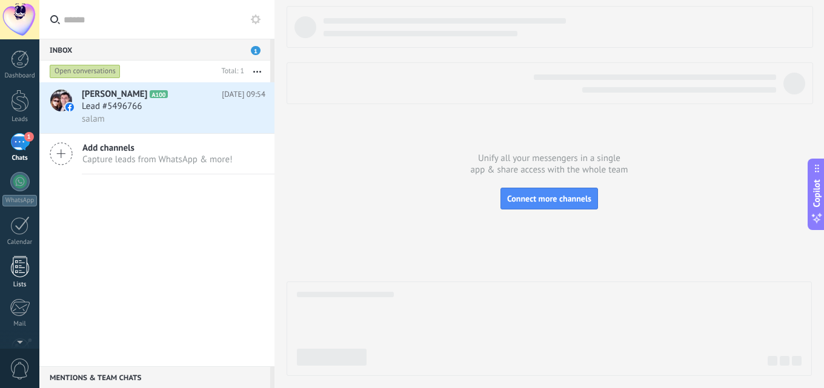
click at [22, 268] on div at bounding box center [20, 266] width 18 height 21
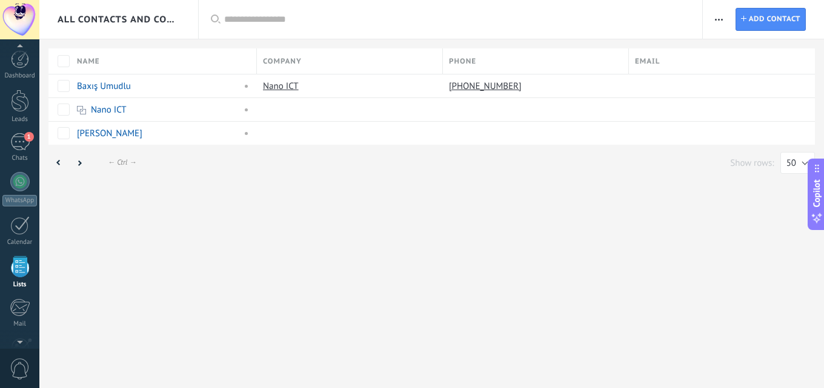
scroll to position [75, 0]
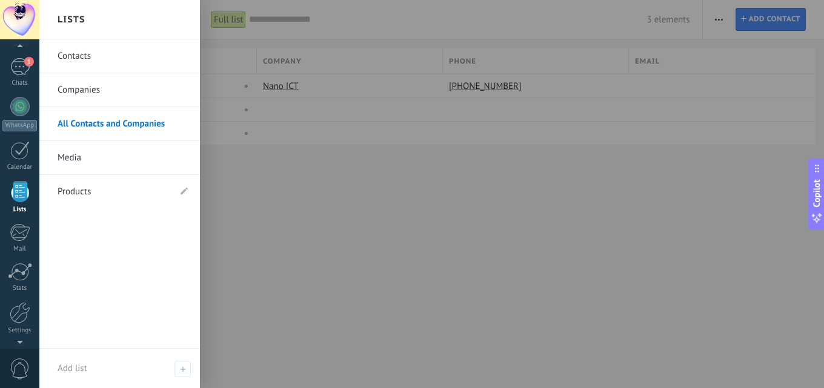
click at [84, 189] on link "Products" at bounding box center [114, 192] width 112 height 34
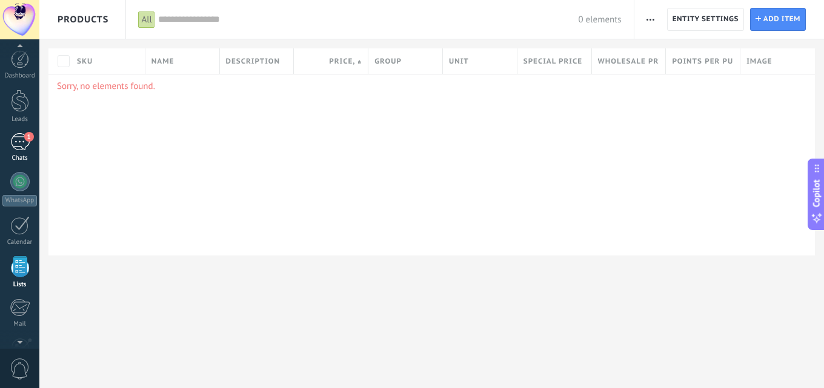
click at [18, 146] on div "1" at bounding box center [19, 142] width 19 height 18
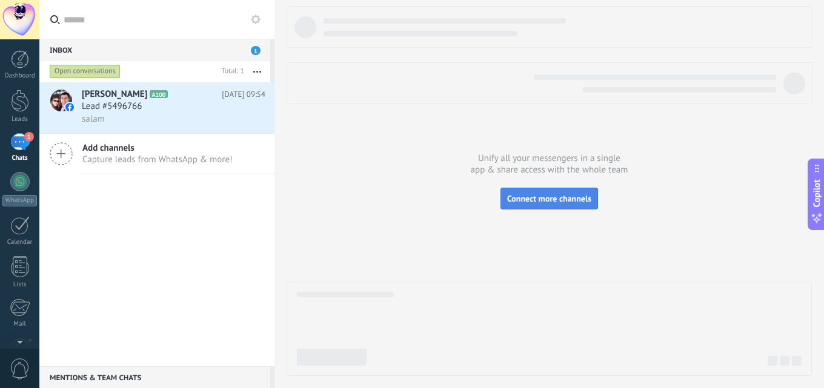
click at [556, 198] on span "Connect more channels" at bounding box center [549, 198] width 84 height 11
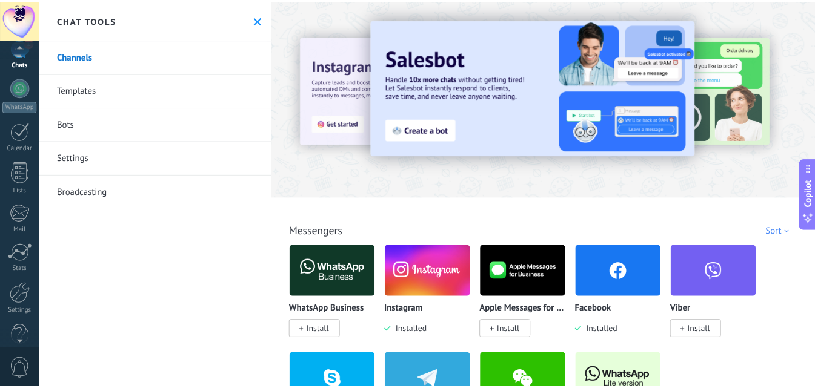
scroll to position [116, 0]
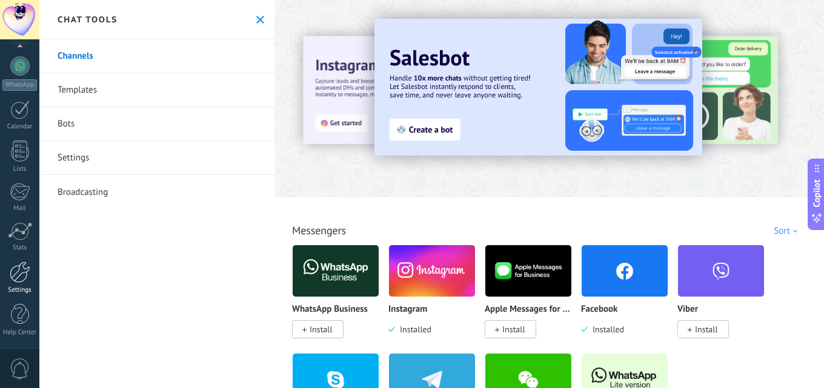
click at [24, 284] on link "Settings" at bounding box center [19, 278] width 39 height 33
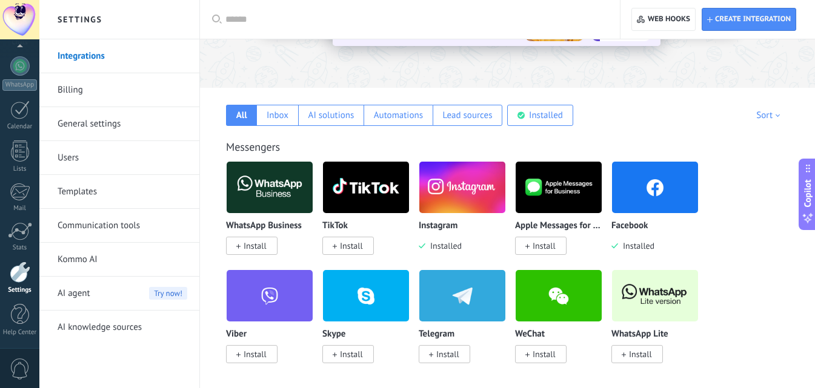
scroll to position [182, 0]
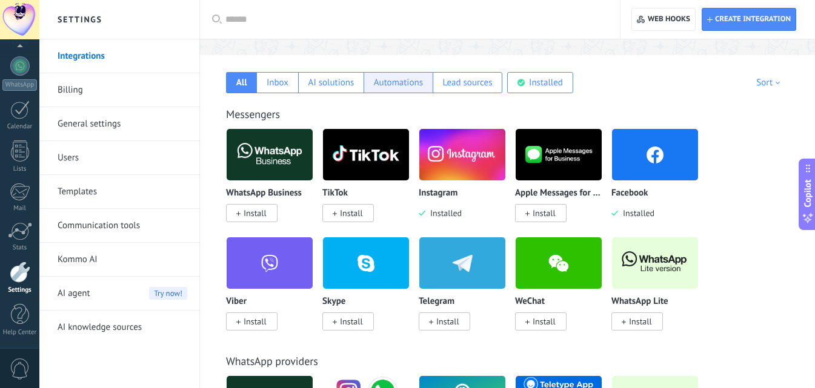
click at [385, 87] on div "Automations" at bounding box center [398, 83] width 49 height 12
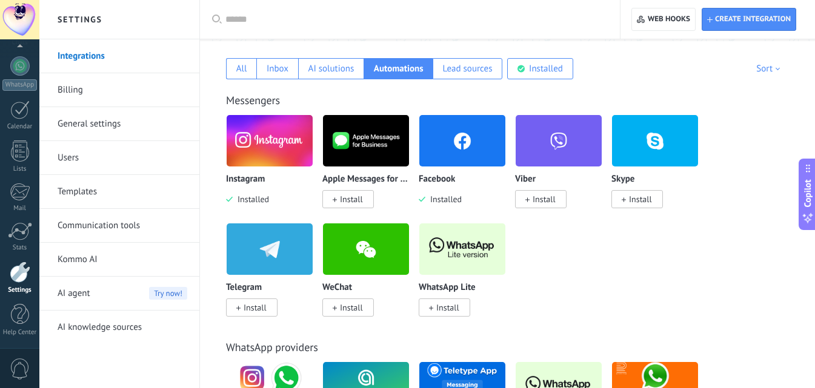
scroll to position [61, 0]
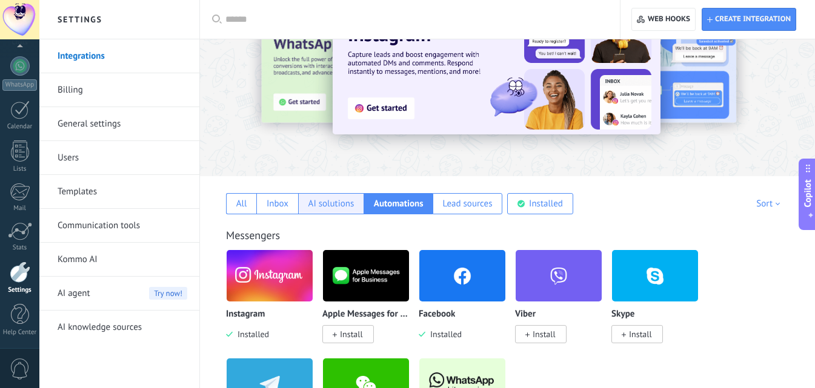
click at [335, 204] on div "AI solutions" at bounding box center [331, 204] width 46 height 12
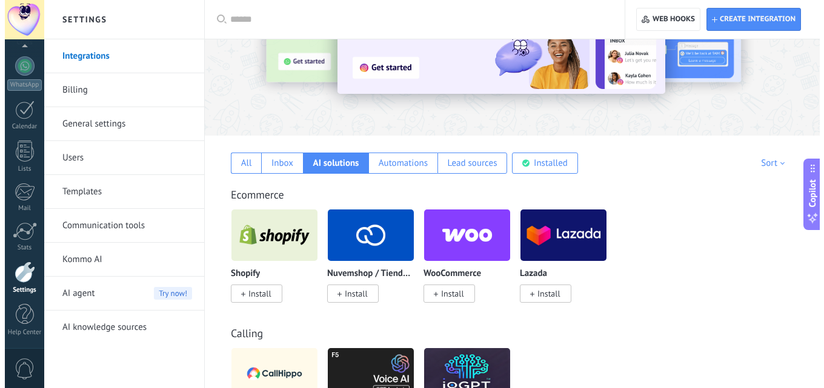
scroll to position [121, 0]
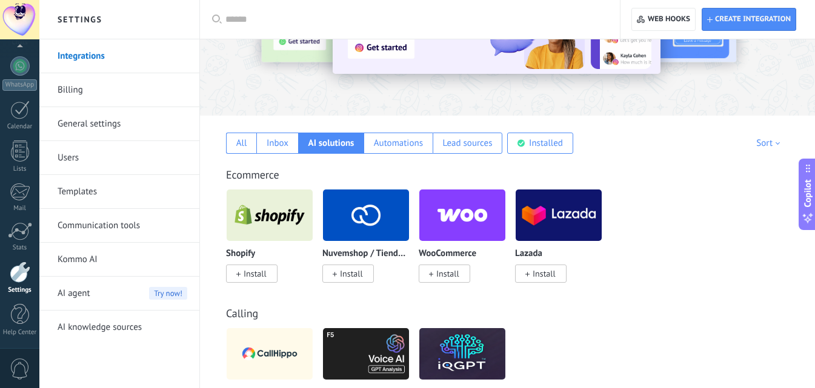
click at [441, 276] on span "Install" at bounding box center [447, 273] width 23 height 11
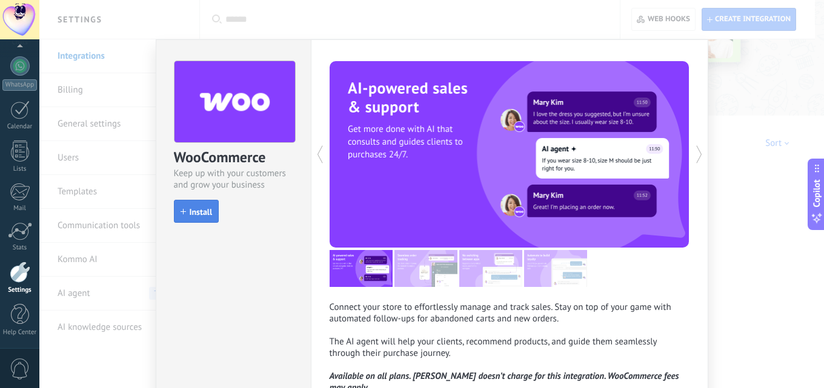
click at [204, 214] on span "Install" at bounding box center [201, 212] width 23 height 8
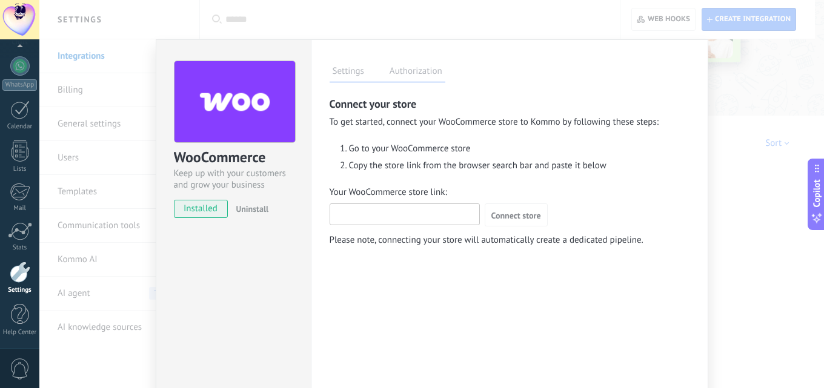
click at [444, 211] on input "Your WooCommerce store link:" at bounding box center [404, 213] width 149 height 19
paste input "**********"
type input "**********"
click at [516, 216] on span "Connect store" at bounding box center [516, 215] width 50 height 8
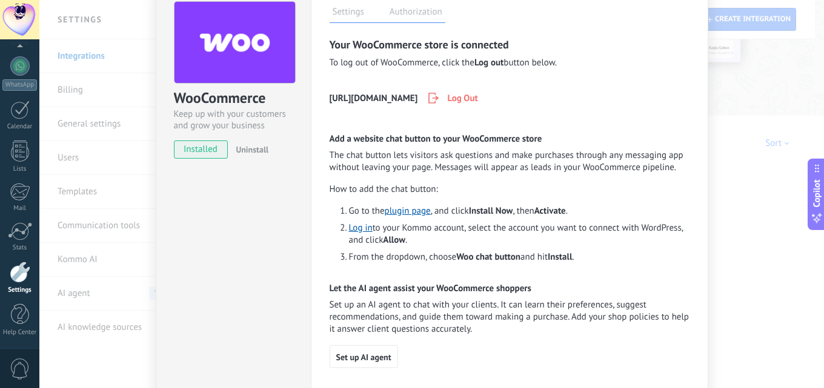
scroll to position [120, 0]
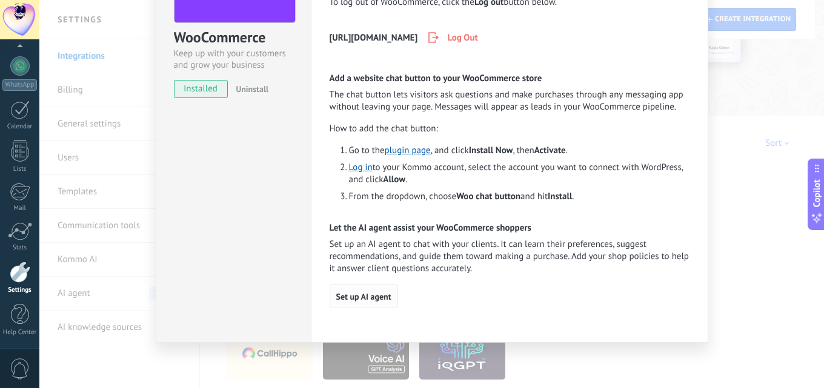
click at [367, 295] on span "Set up AI agent" at bounding box center [363, 297] width 55 height 8
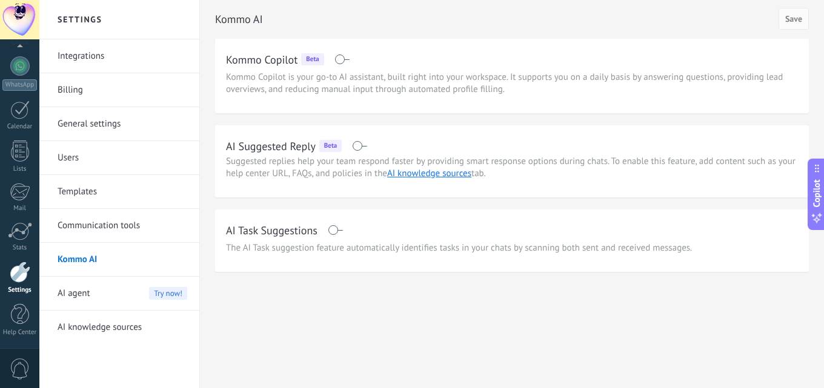
click at [116, 298] on div "AI agent Try now!" at bounding box center [123, 294] width 130 height 34
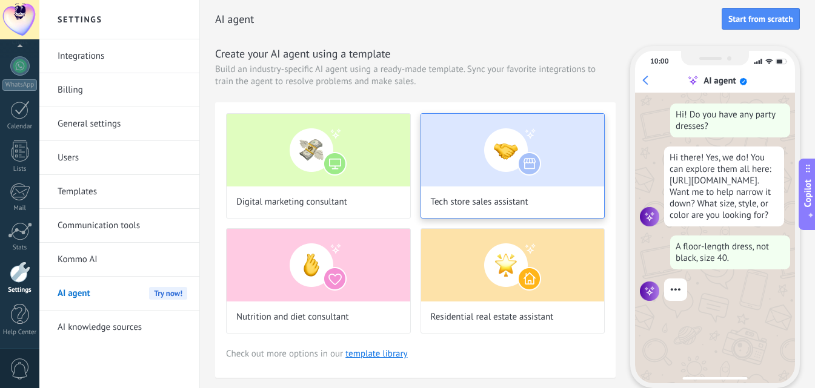
click at [488, 142] on img at bounding box center [513, 150] width 184 height 73
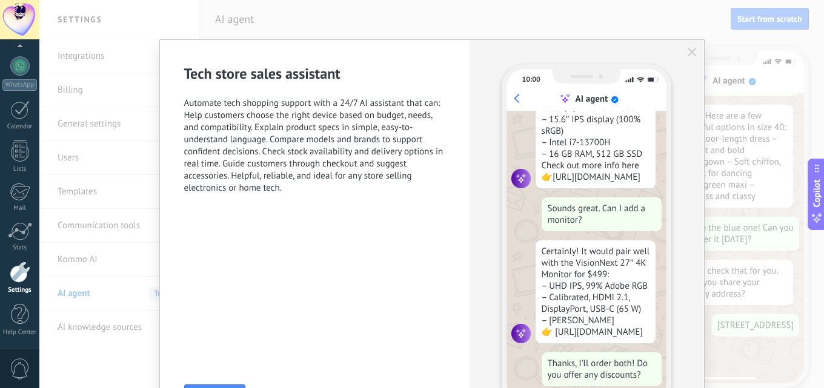
scroll to position [150, 0]
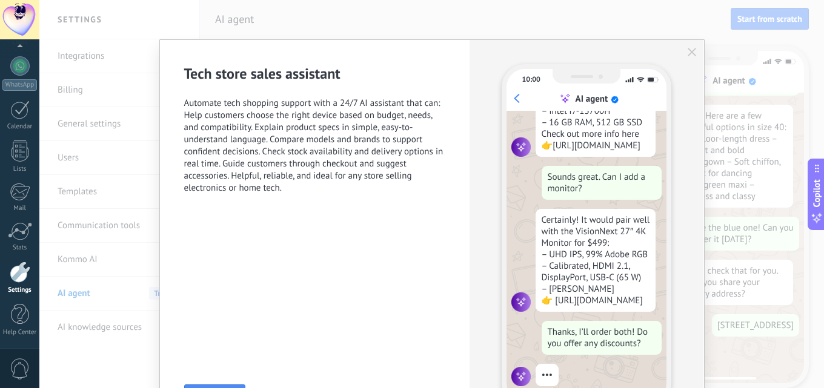
click at [688, 50] on icon "button" at bounding box center [692, 52] width 8 height 8
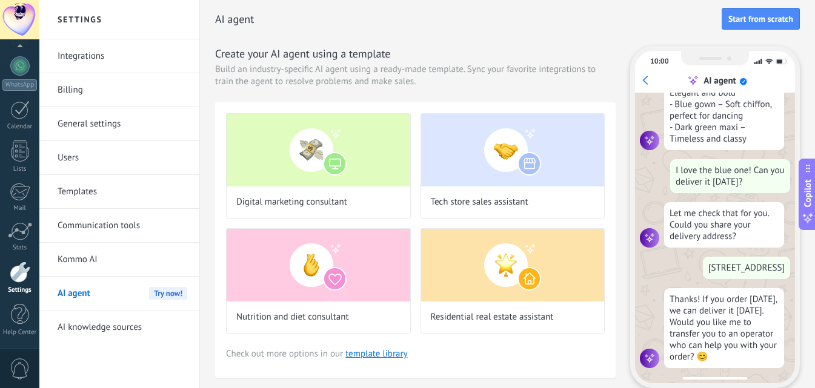
scroll to position [255, 0]
click at [149, 230] on link "Communication tools" at bounding box center [123, 226] width 130 height 34
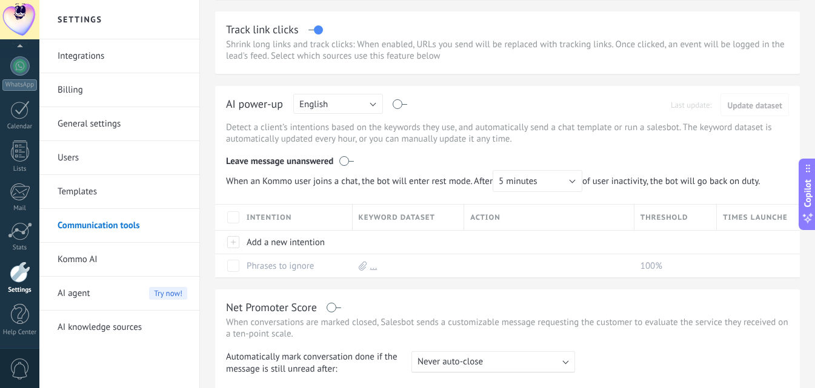
scroll to position [182, 0]
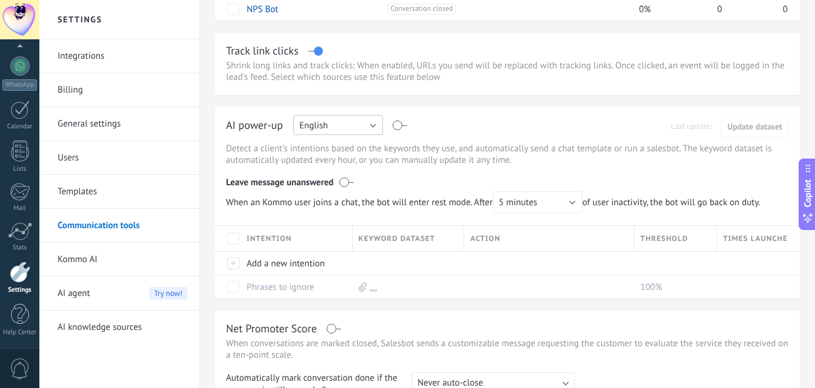
click at [349, 125] on button "English" at bounding box center [338, 125] width 90 height 20
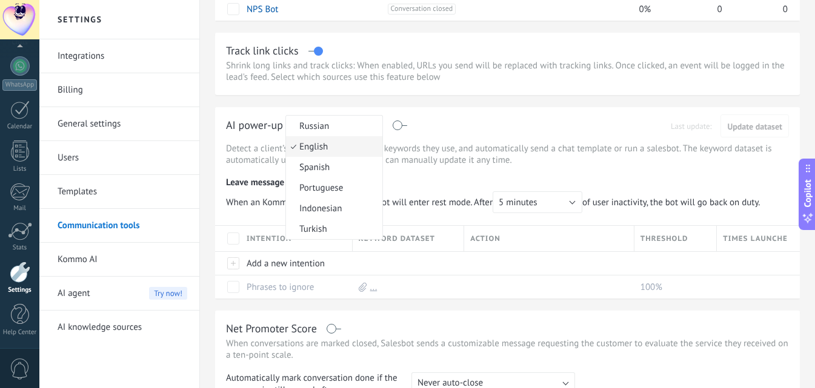
click at [493, 124] on div "AI power-up Russian English Spanish Portuguese Indonesian Turkish English Last …" at bounding box center [507, 127] width 563 height 19
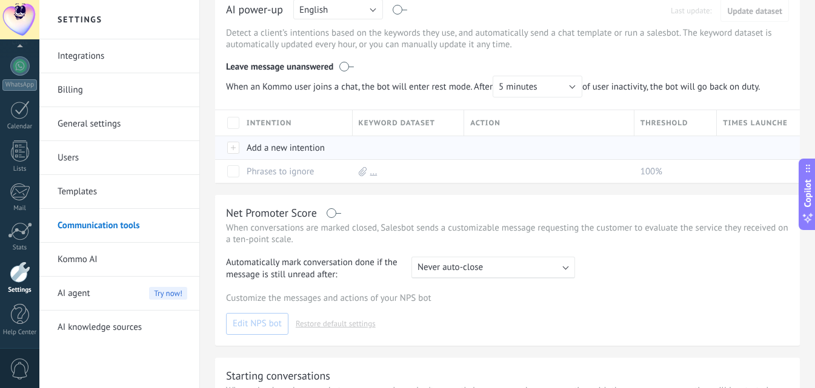
scroll to position [0, 0]
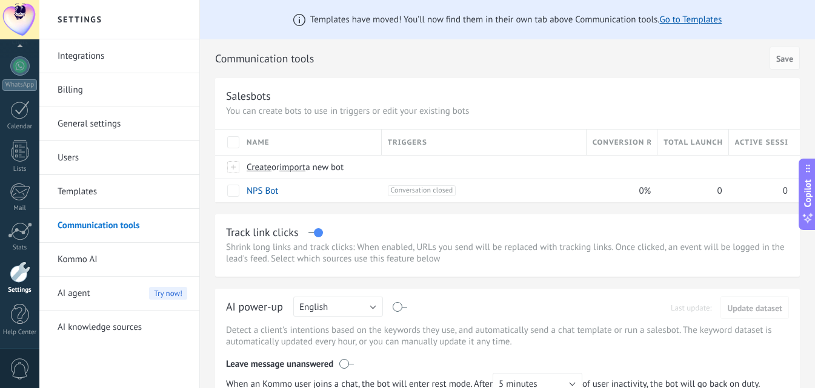
click at [88, 93] on link "Billing" at bounding box center [123, 90] width 130 height 34
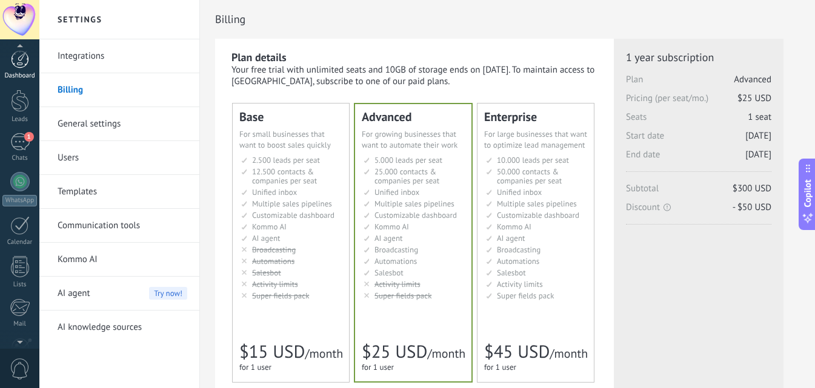
click at [24, 67] on div at bounding box center [20, 59] width 18 height 18
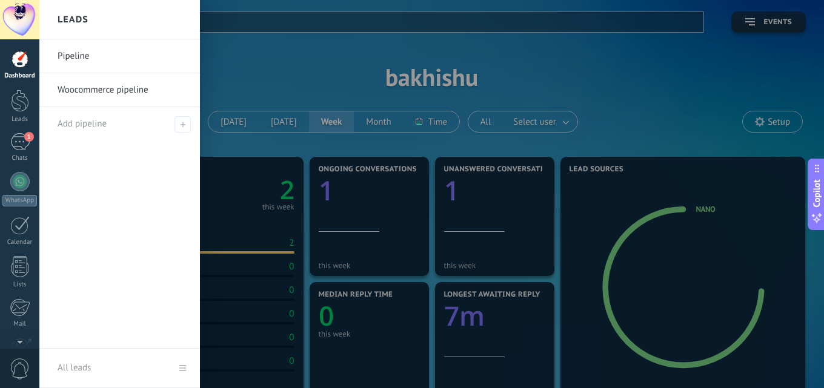
click at [68, 87] on link "Woocommerce pipeline" at bounding box center [123, 90] width 130 height 34
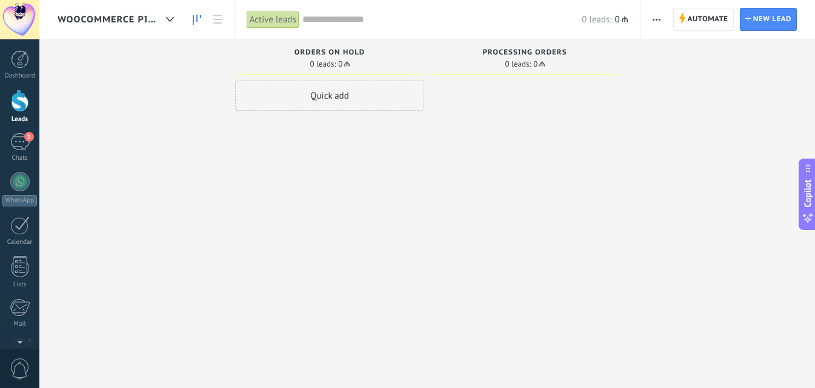
click at [147, 22] on span "Woocommerce pipeline" at bounding box center [110, 20] width 104 height 12
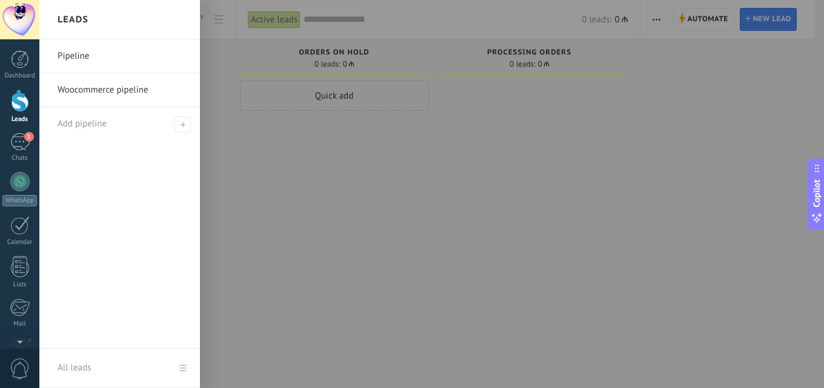
click at [396, 212] on div at bounding box center [451, 194] width 824 height 388
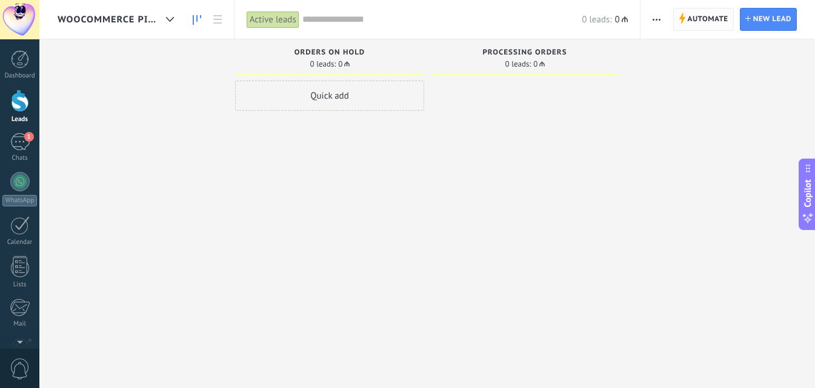
click at [706, 18] on span "Automate" at bounding box center [708, 19] width 41 height 22
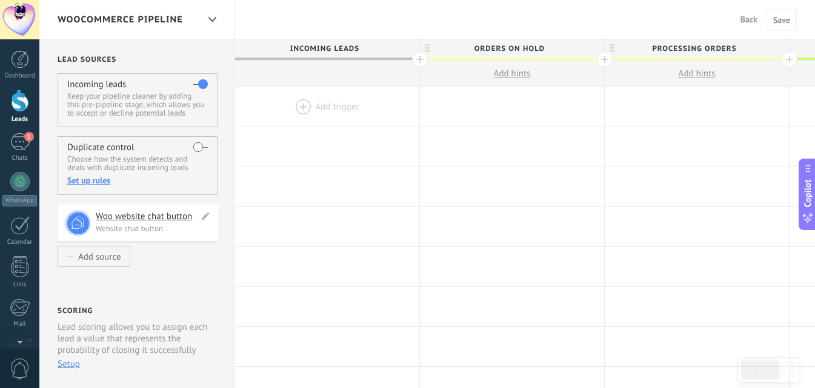
click at [147, 213] on h4 "Woo website chat button" at bounding box center [147, 217] width 103 height 12
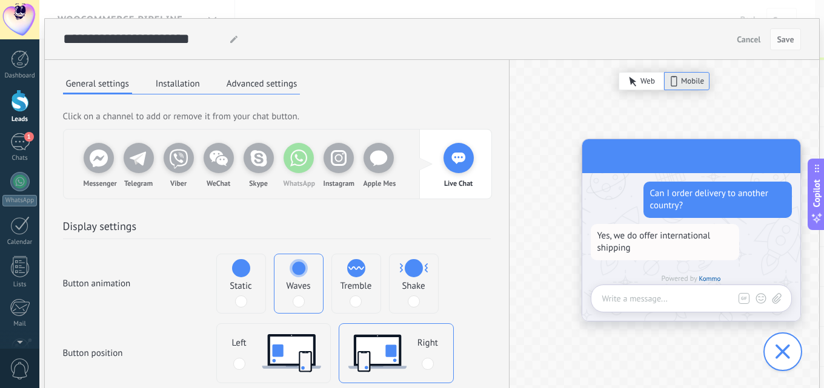
click at [292, 164] on icon at bounding box center [299, 158] width 24 height 24
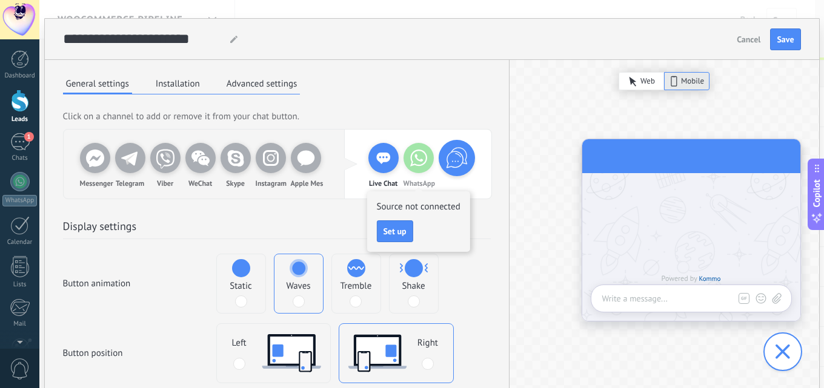
click at [782, 345] on icon at bounding box center [783, 352] width 15 height 15
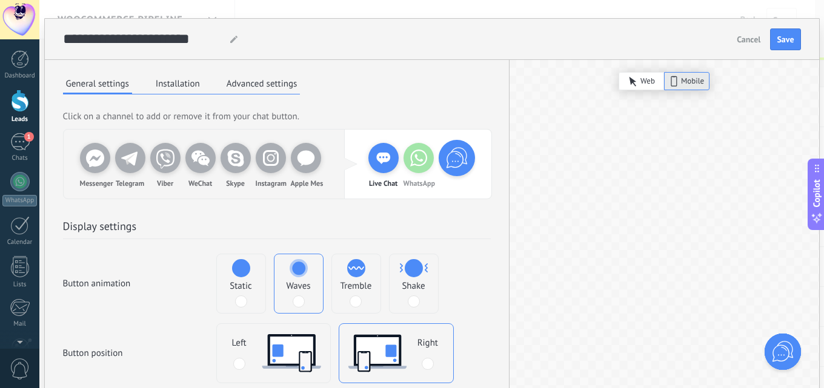
click at [779, 343] on icon at bounding box center [782, 351] width 29 height 29
click at [779, 345] on icon at bounding box center [783, 352] width 15 height 15
click at [776, 341] on icon at bounding box center [782, 351] width 29 height 29
click at [776, 345] on icon at bounding box center [783, 352] width 15 height 15
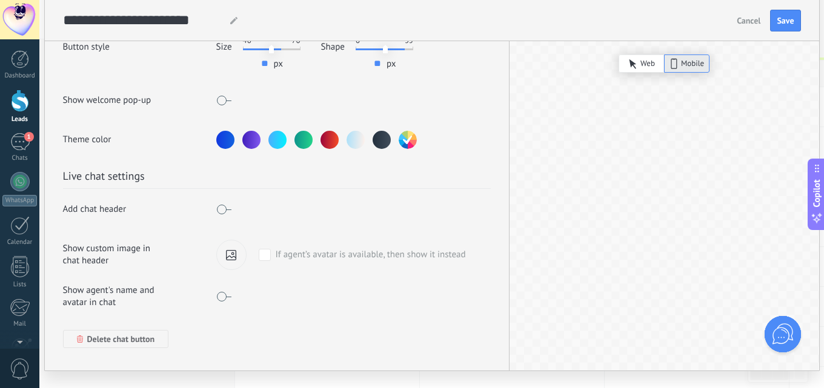
scroll to position [374, 0]
click at [263, 248] on span at bounding box center [265, 254] width 12 height 12
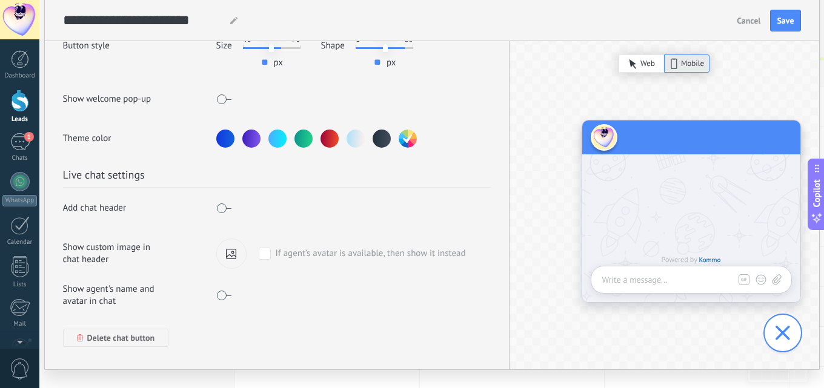
click at [263, 248] on span at bounding box center [265, 254] width 12 height 12
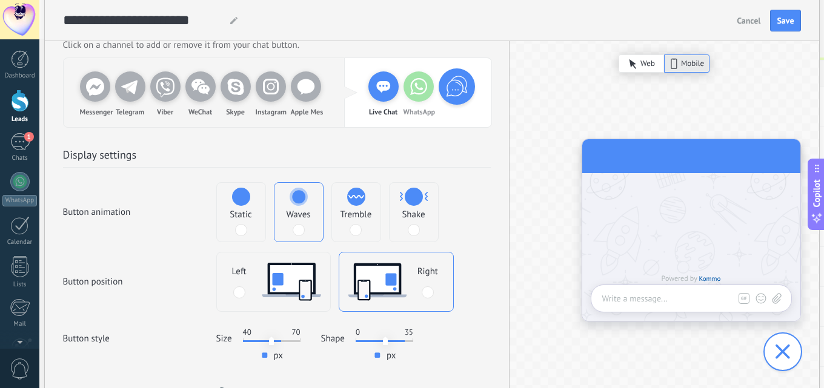
scroll to position [0, 0]
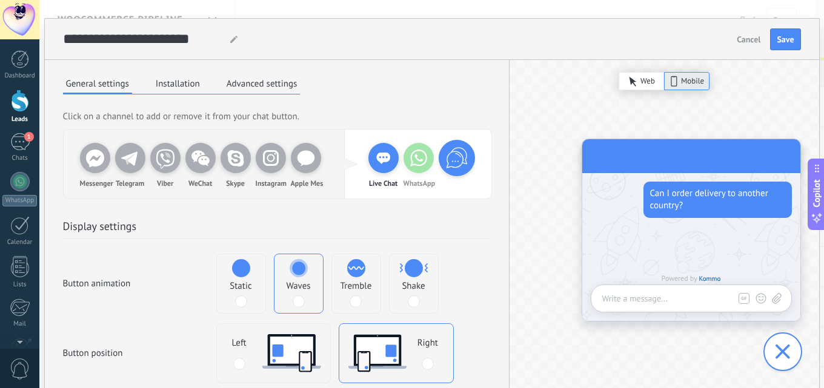
click at [167, 86] on button "Installation" at bounding box center [178, 84] width 50 height 18
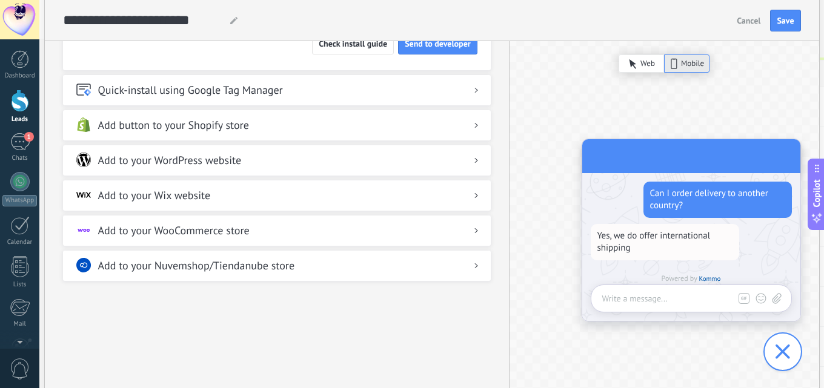
scroll to position [242, 0]
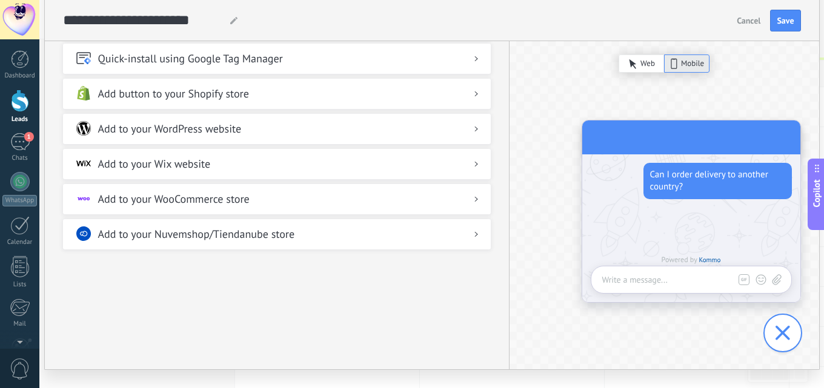
click at [345, 194] on div "Add to your WooCommerce store" at bounding box center [277, 197] width 428 height 27
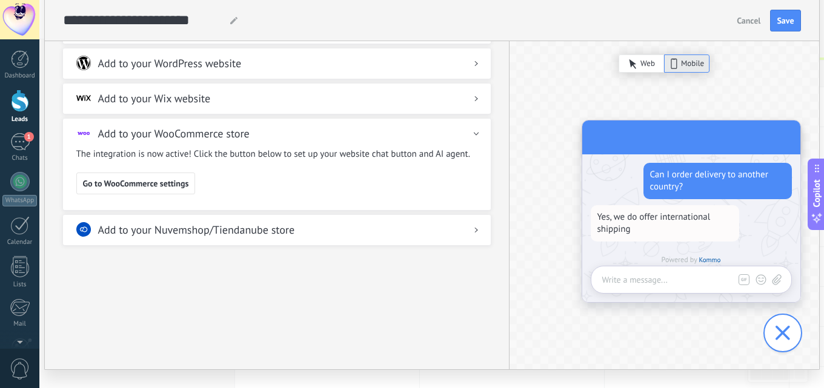
click at [343, 63] on div "Add to your WordPress website" at bounding box center [277, 61] width 428 height 27
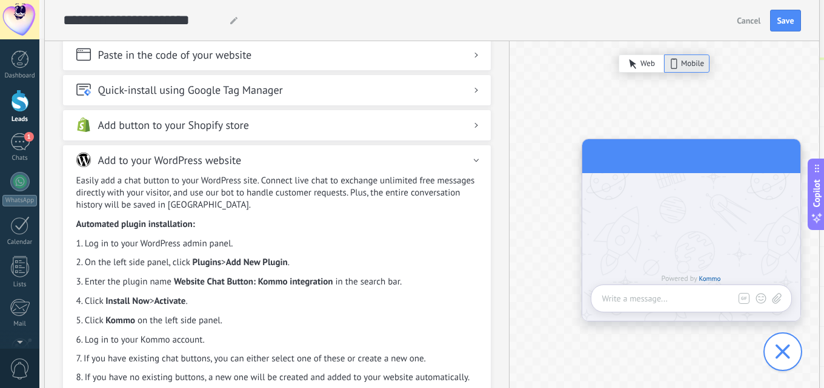
scroll to position [0, 0]
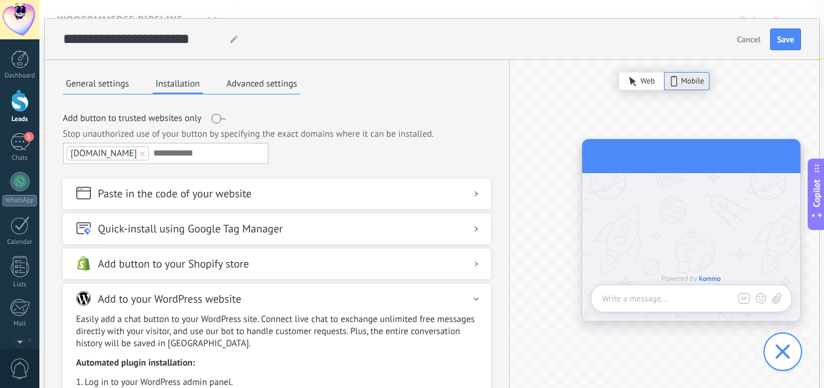
click at [258, 86] on button "Advanced settings" at bounding box center [262, 84] width 77 height 18
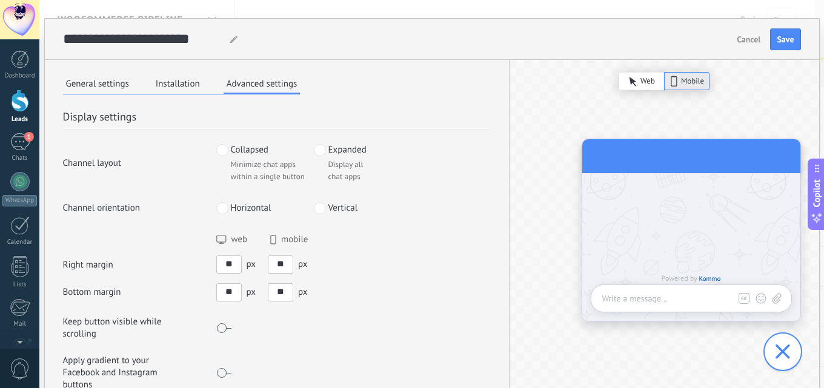
click at [115, 87] on button "General settings" at bounding box center [97, 84] width 69 height 18
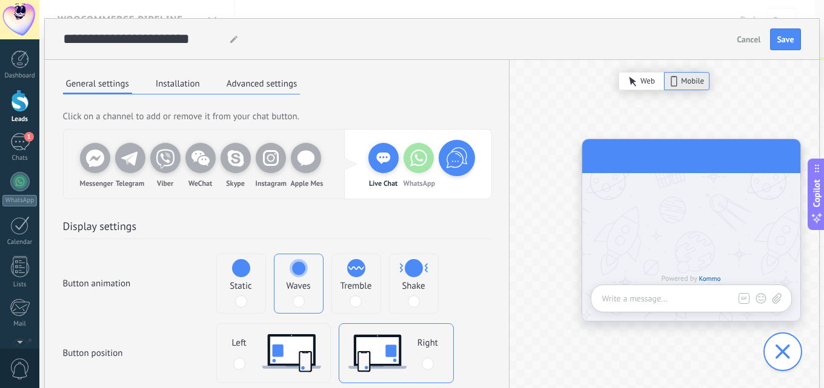
click at [745, 37] on span "Cancel" at bounding box center [749, 39] width 24 height 8
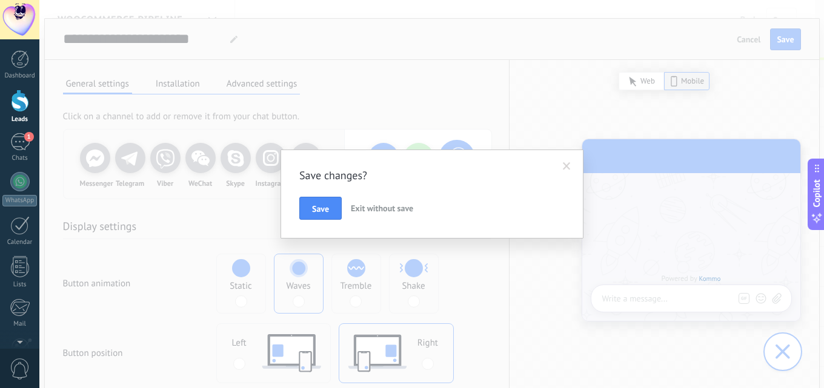
click at [365, 210] on span "Exit without save" at bounding box center [382, 208] width 62 height 11
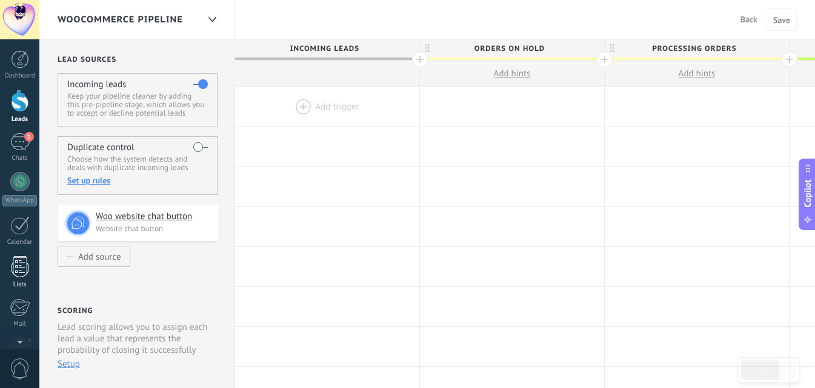
click at [15, 257] on div at bounding box center [20, 266] width 18 height 21
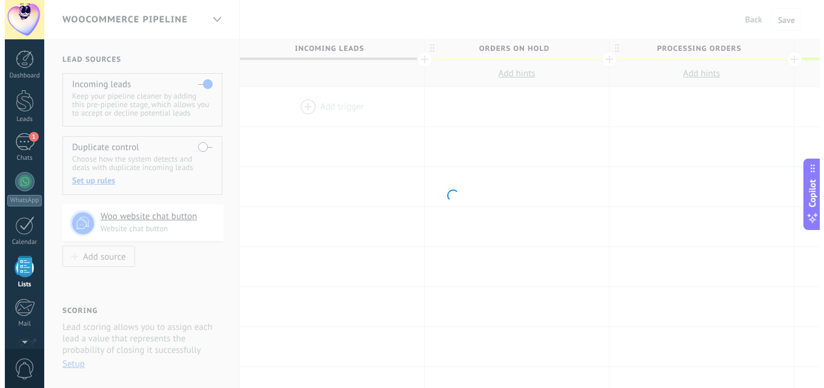
scroll to position [75, 0]
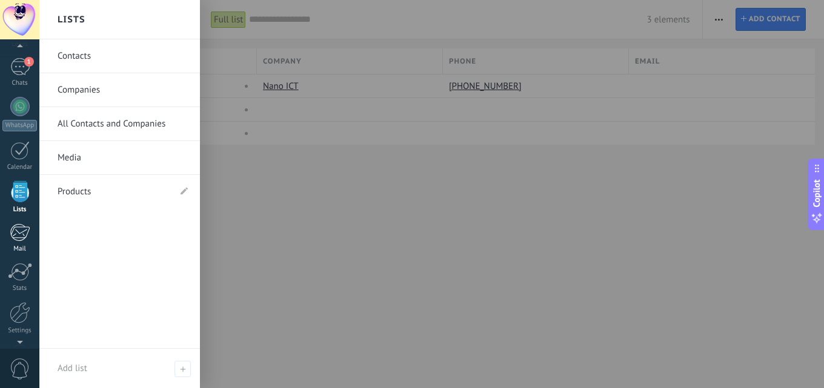
click at [25, 231] on div at bounding box center [20, 233] width 20 height 18
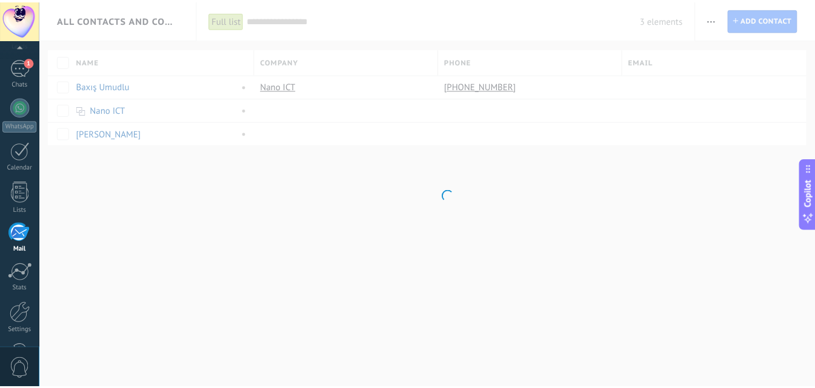
scroll to position [116, 0]
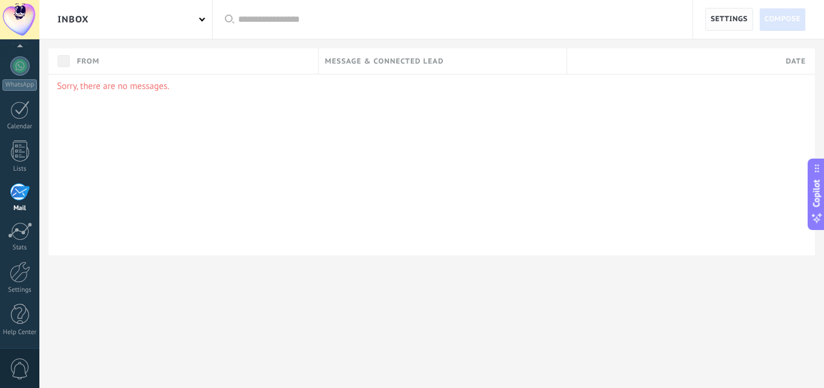
click at [710, 13] on span "Settings" at bounding box center [729, 19] width 48 height 23
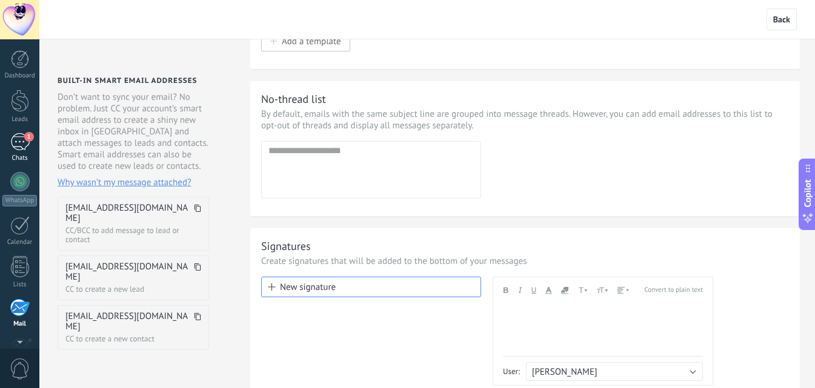
click at [29, 139] on span "1" at bounding box center [29, 137] width 10 height 10
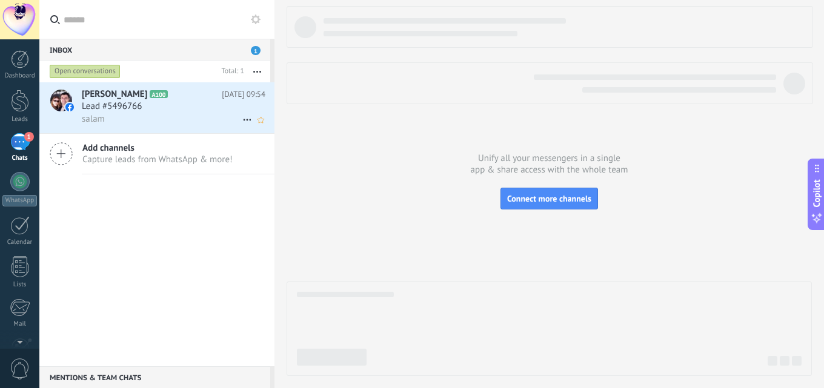
click at [182, 108] on div "Lead #5496766" at bounding box center [174, 107] width 184 height 12
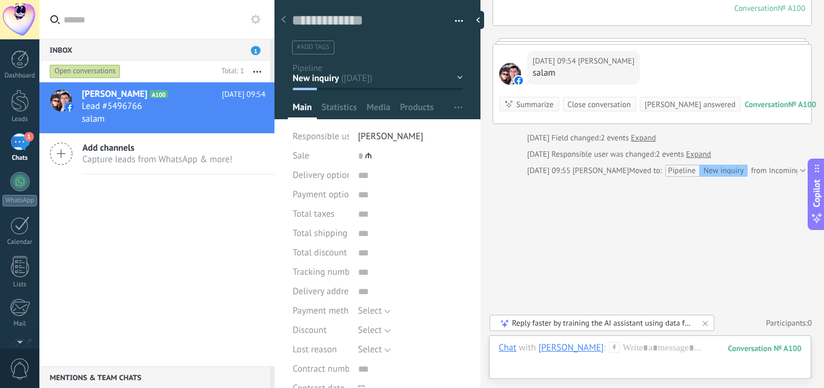
scroll to position [419, 0]
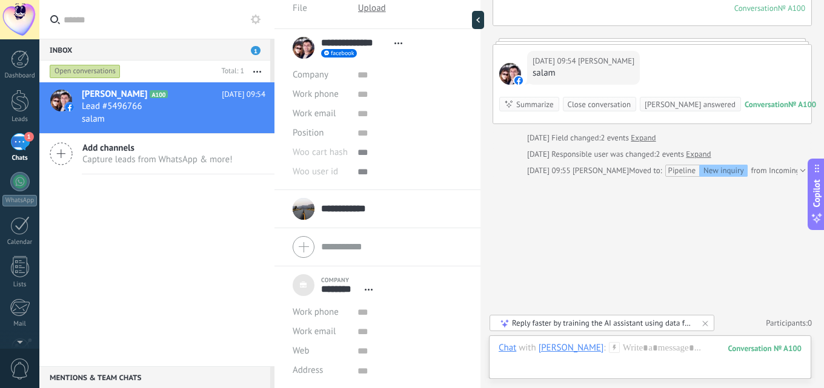
click at [26, 18] on div at bounding box center [19, 19] width 39 height 39
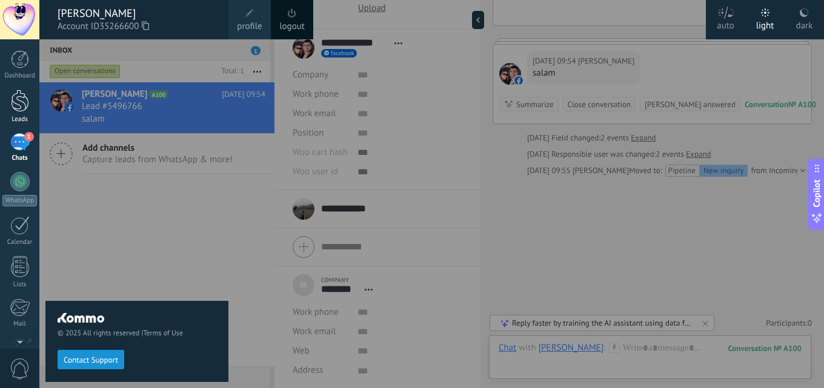
click at [21, 102] on div at bounding box center [20, 101] width 18 height 22
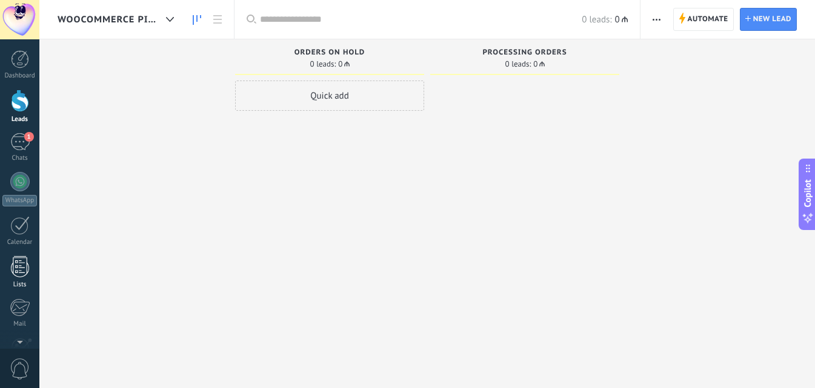
click at [22, 276] on div at bounding box center [20, 266] width 18 height 21
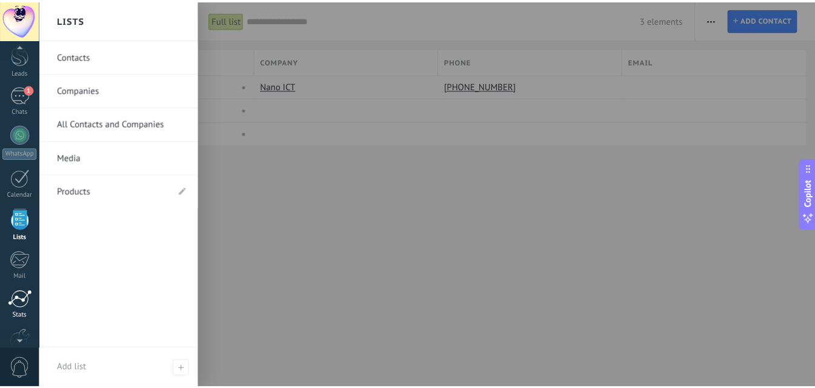
scroll to position [60, 0]
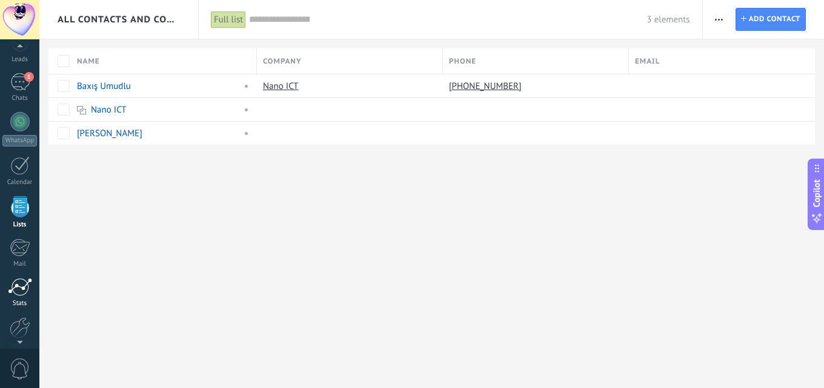
click at [22, 282] on div at bounding box center [20, 287] width 24 height 18
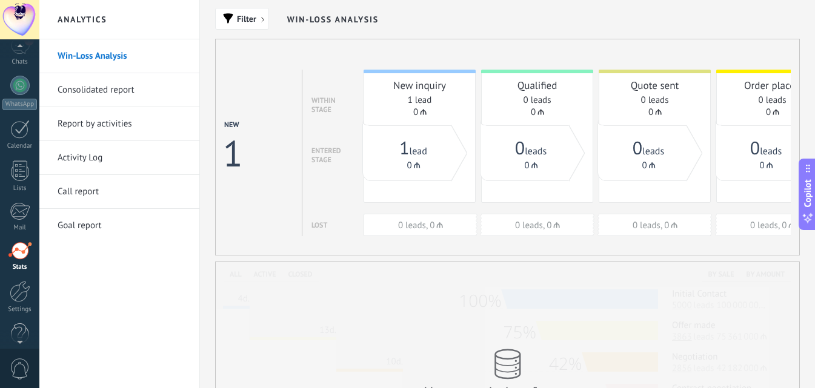
scroll to position [116, 0]
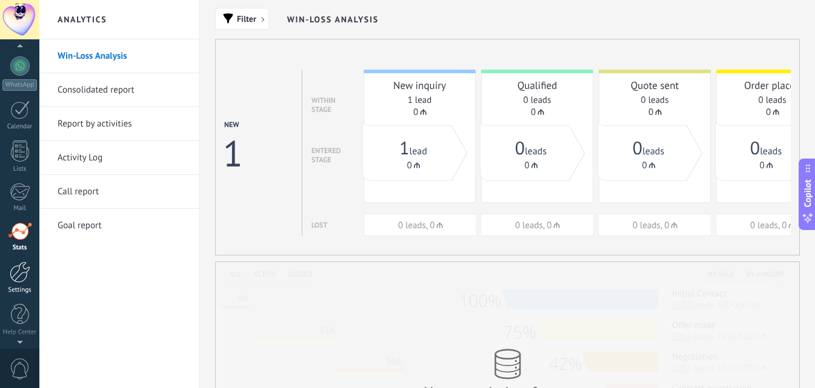
click at [24, 267] on div at bounding box center [20, 272] width 21 height 21
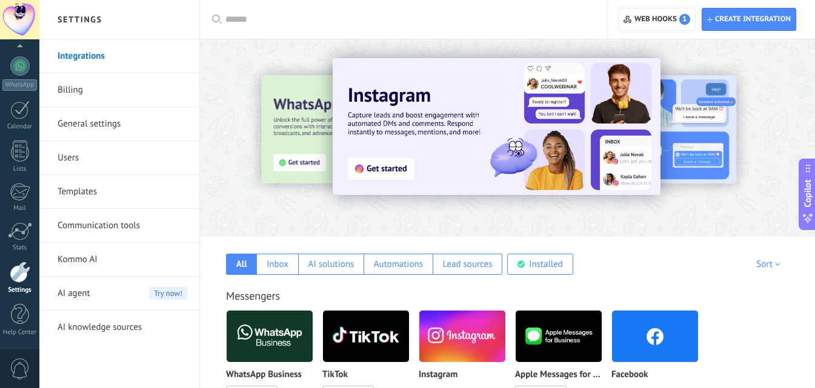
click at [107, 194] on link "Templates" at bounding box center [123, 192] width 130 height 34
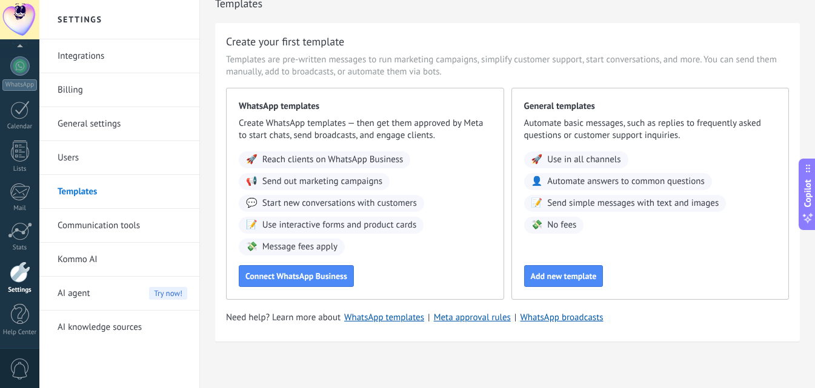
scroll to position [21, 0]
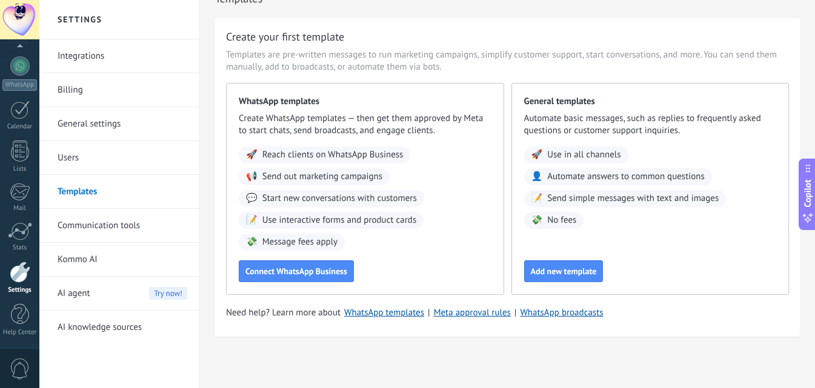
click at [133, 222] on link "Communication tools" at bounding box center [123, 226] width 130 height 34
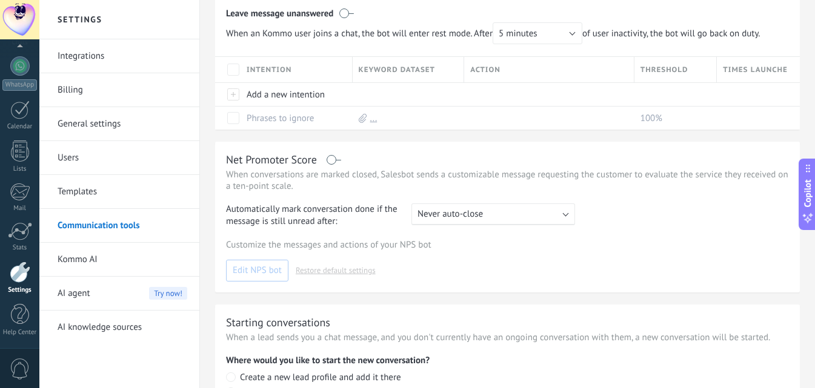
scroll to position [344, 0]
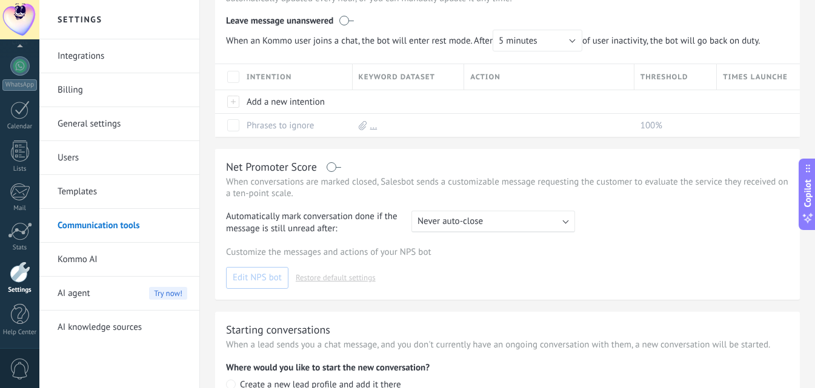
click at [116, 287] on div "AI agent Try now!" at bounding box center [123, 294] width 130 height 34
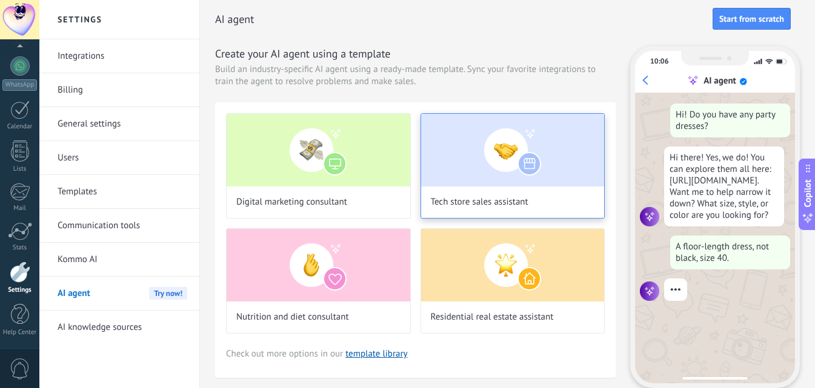
click at [493, 147] on img at bounding box center [513, 150] width 184 height 73
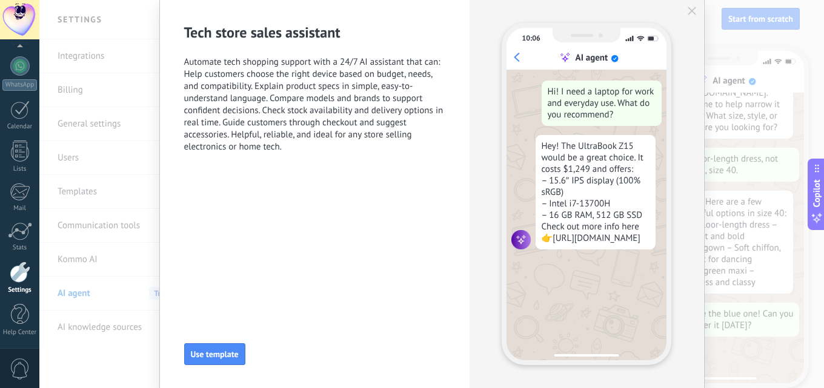
scroll to position [82, 0]
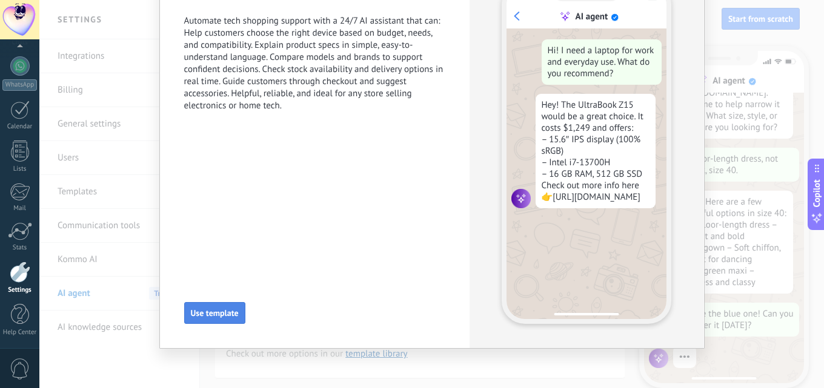
click at [225, 311] on span "Use template" at bounding box center [215, 313] width 48 height 8
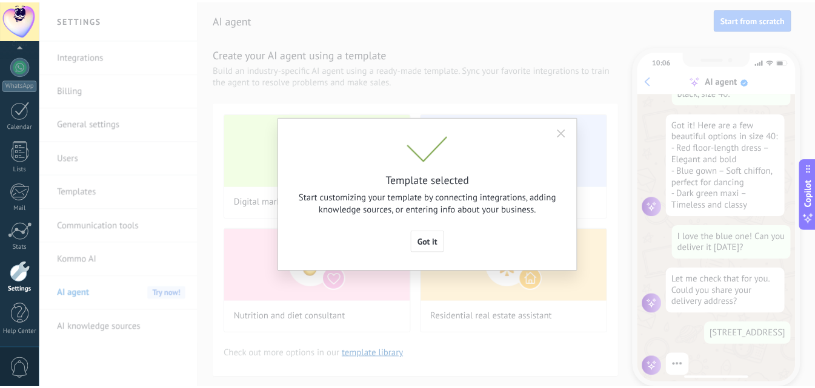
scroll to position [197, 0]
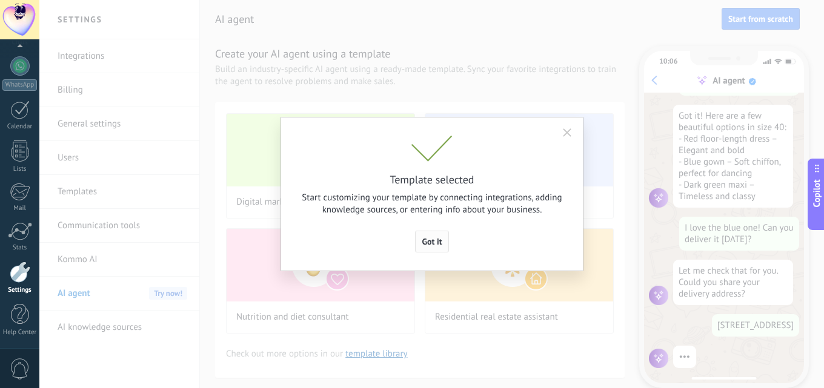
click at [437, 245] on span "Got it" at bounding box center [432, 241] width 20 height 8
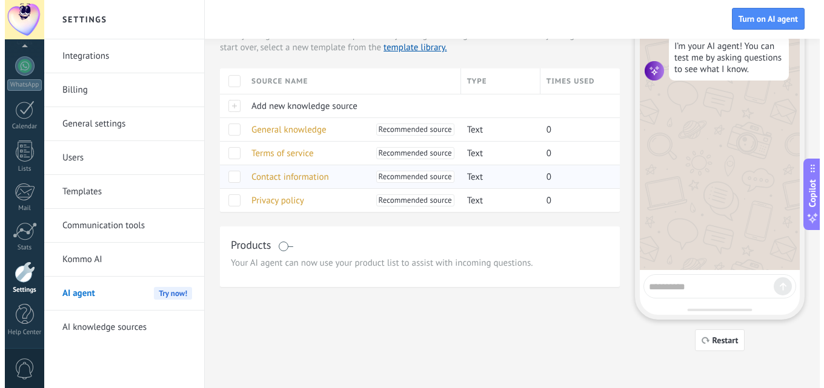
scroll to position [70, 0]
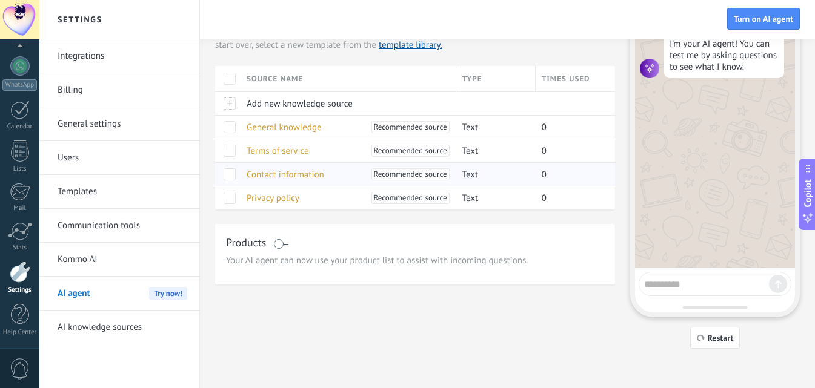
click at [419, 175] on span "Recommended source" at bounding box center [410, 174] width 73 height 12
click at [466, 174] on span "Text" at bounding box center [470, 175] width 16 height 12
click at [302, 170] on span "Contact information" at bounding box center [286, 175] width 78 height 12
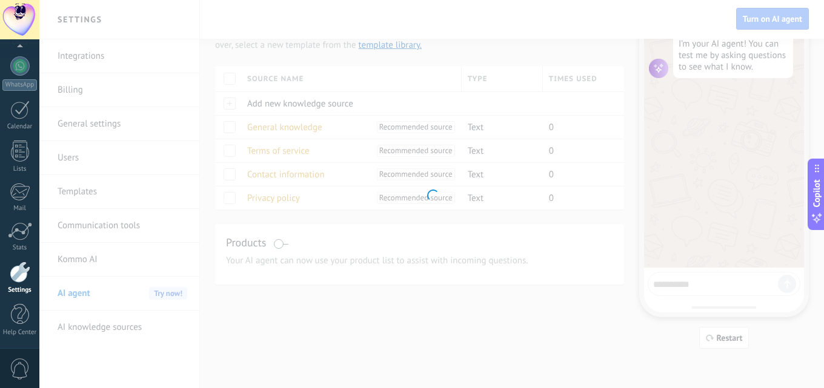
type input "**********"
type textarea "**********"
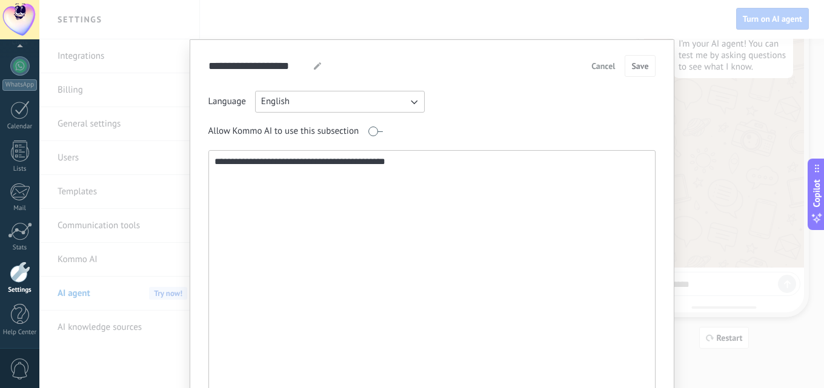
click at [393, 102] on button "English" at bounding box center [340, 102] width 170 height 22
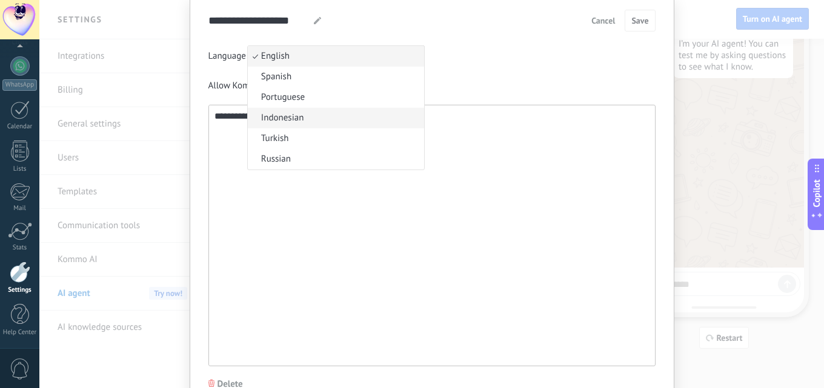
scroll to position [0, 0]
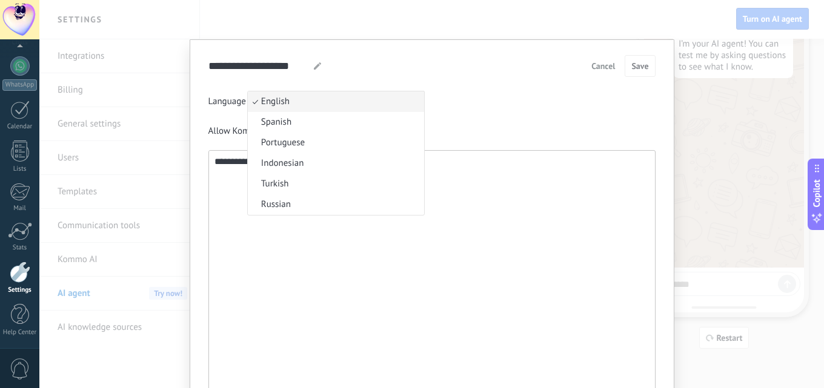
click at [464, 104] on div "Language English English Spanish Portuguese Indonesian Turkish Russian" at bounding box center [431, 102] width 447 height 22
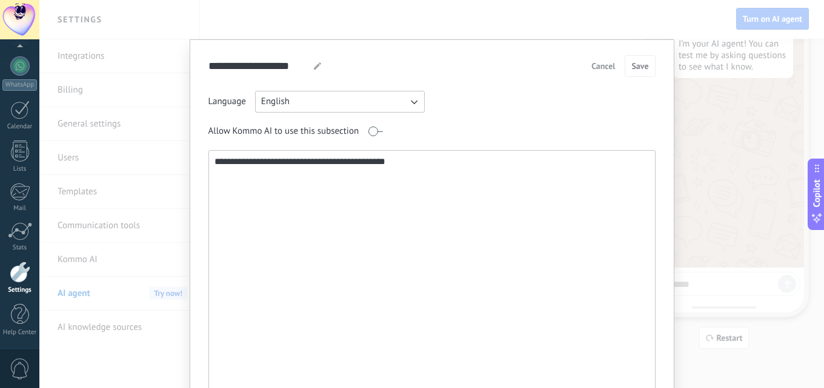
click at [608, 64] on span "Cancel" at bounding box center [603, 66] width 24 height 8
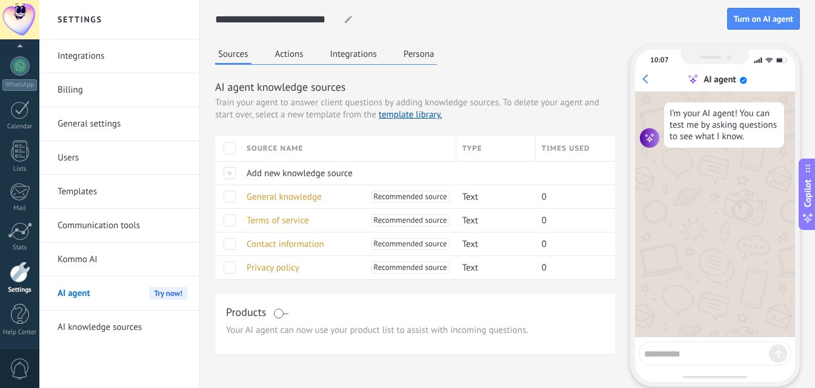
click at [291, 53] on button "Actions" at bounding box center [289, 54] width 35 height 18
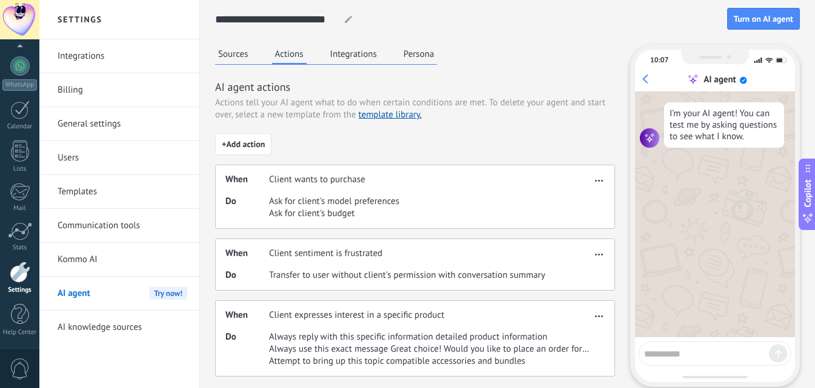
click at [348, 56] on button "Integrations" at bounding box center [353, 54] width 53 height 18
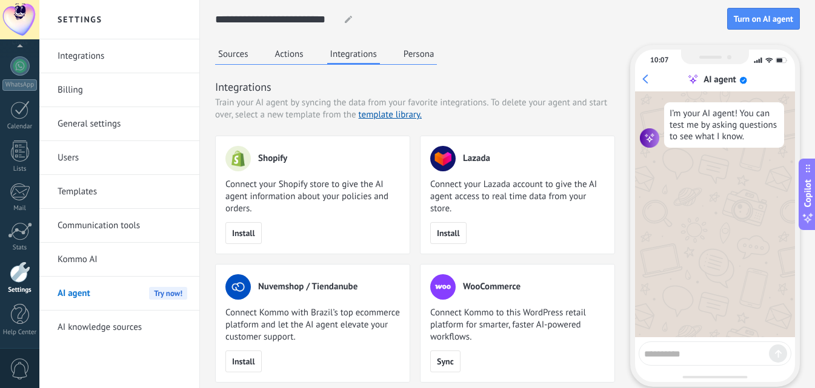
click at [425, 48] on button "Persona" at bounding box center [418, 54] width 37 height 18
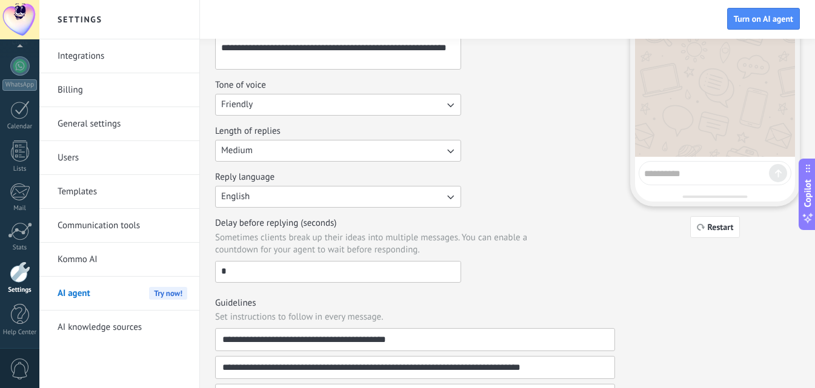
scroll to position [182, 0]
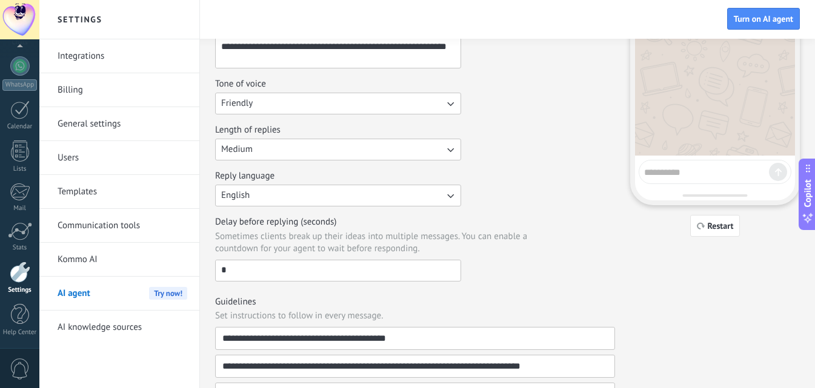
click at [423, 198] on button "English" at bounding box center [338, 196] width 246 height 22
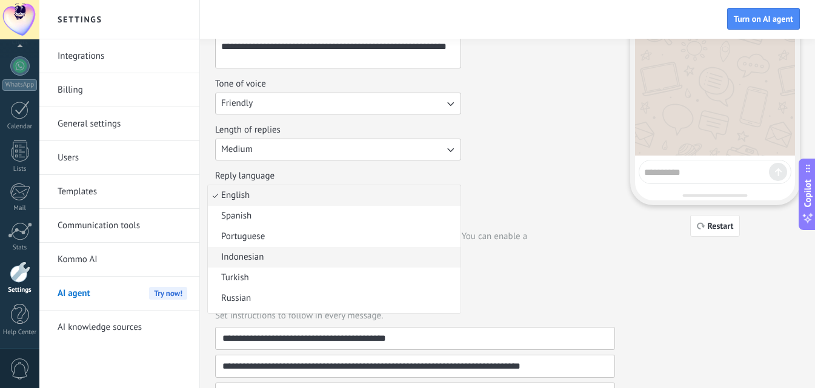
scroll to position [16, 0]
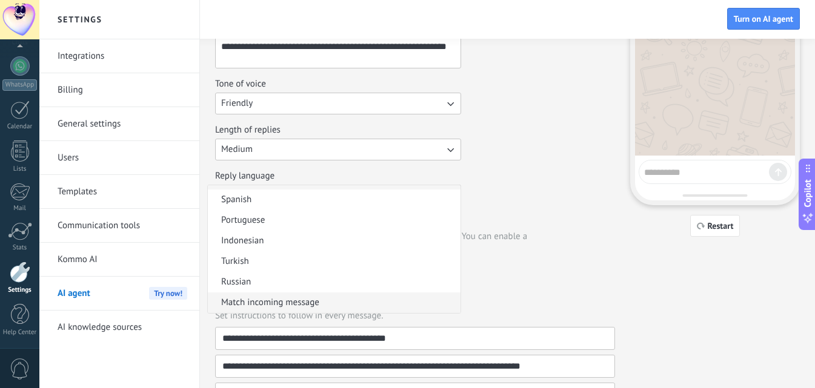
click at [302, 304] on span "Match incoming message" at bounding box center [270, 303] width 98 height 12
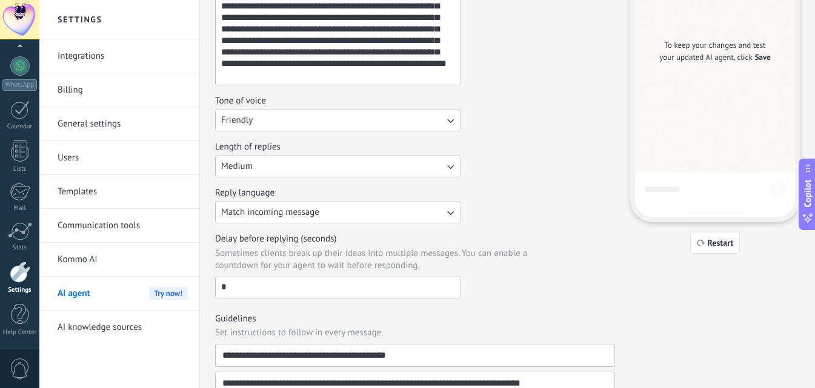
scroll to position [0, 0]
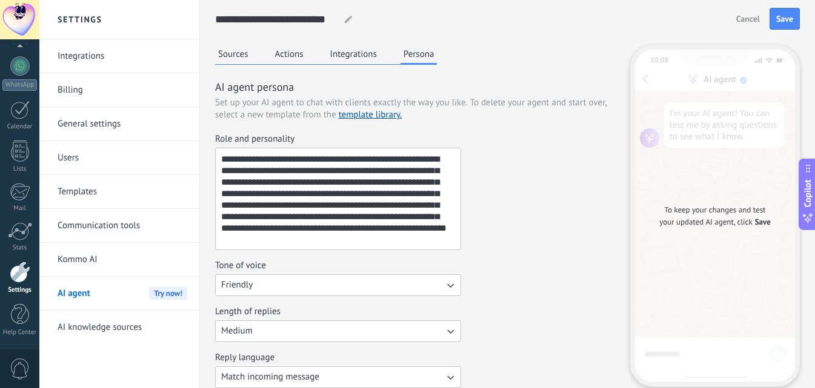
click at [90, 293] on div "AI agent Try now!" at bounding box center [123, 294] width 130 height 34
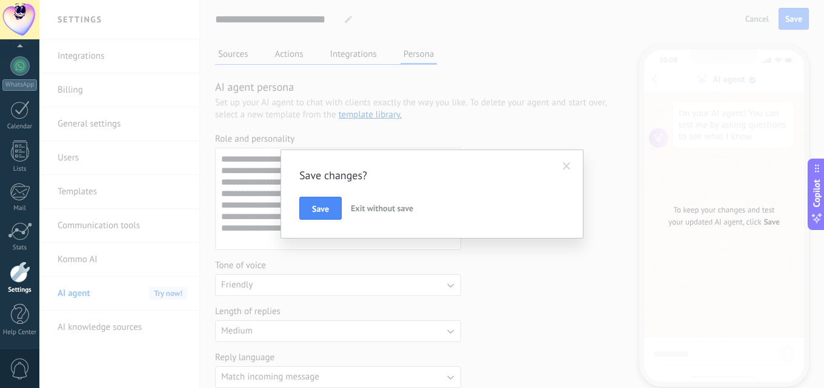
click at [382, 205] on span "Exit without save" at bounding box center [382, 208] width 62 height 11
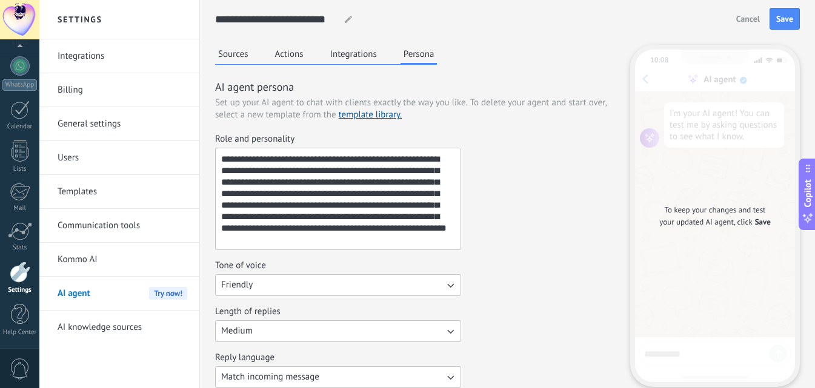
click at [104, 292] on div "AI agent Try now!" at bounding box center [123, 294] width 130 height 34
click at [761, 13] on button "Cancel" at bounding box center [748, 19] width 35 height 18
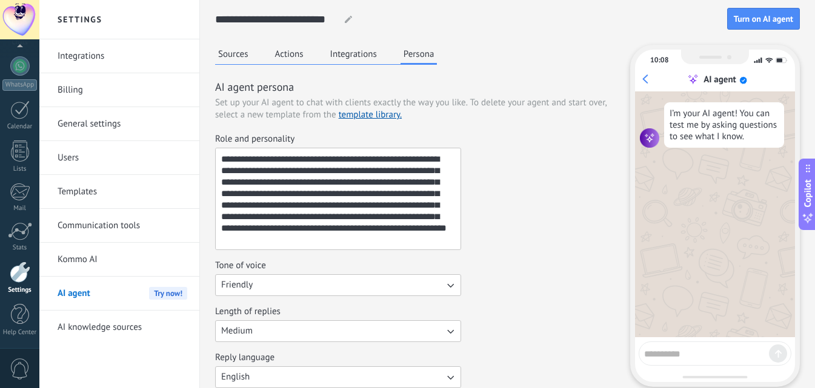
click at [104, 290] on div "AI agent Try now!" at bounding box center [123, 294] width 130 height 34
click at [93, 260] on link "Kommo AI" at bounding box center [123, 260] width 130 height 34
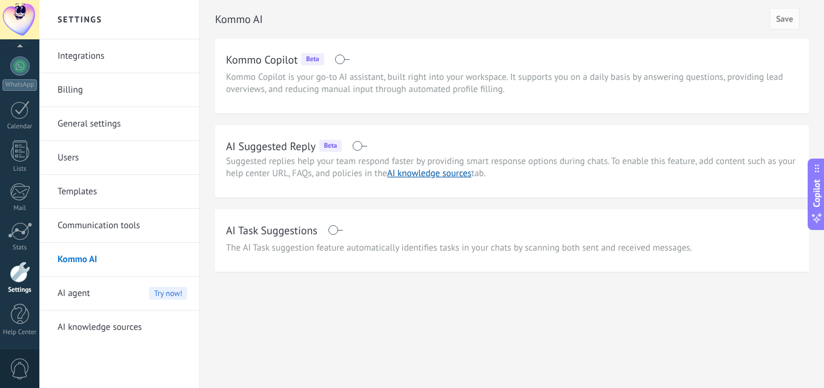
click at [75, 298] on span "AI agent" at bounding box center [74, 294] width 33 height 34
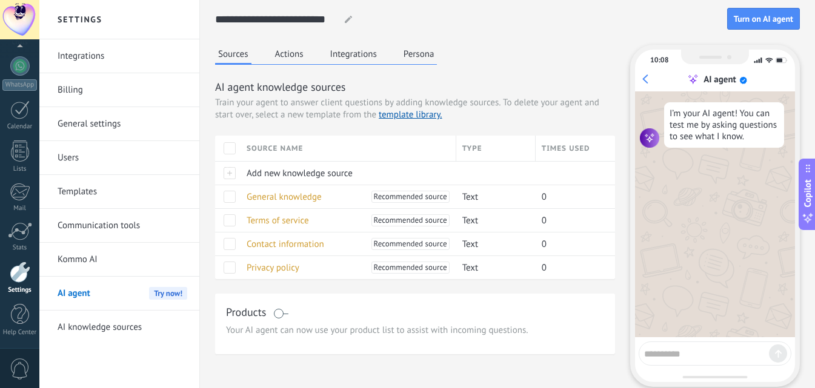
click at [294, 55] on button "Actions" at bounding box center [289, 54] width 35 height 18
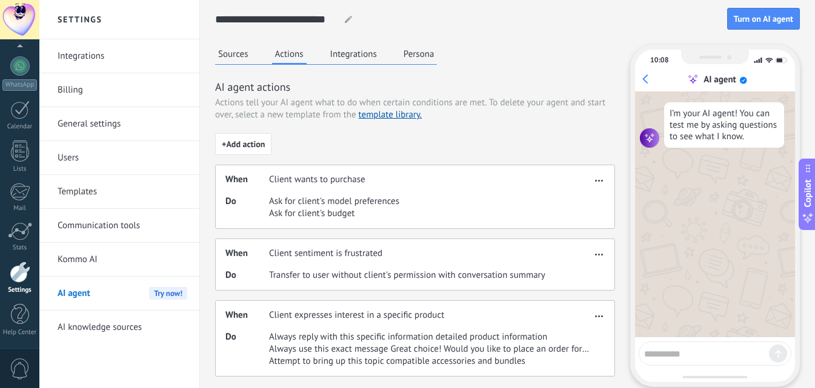
drag, startPoint x: 339, startPoint y: 51, endPoint x: 388, endPoint y: 53, distance: 49.7
click at [339, 51] on button "Integrations" at bounding box center [353, 54] width 53 height 18
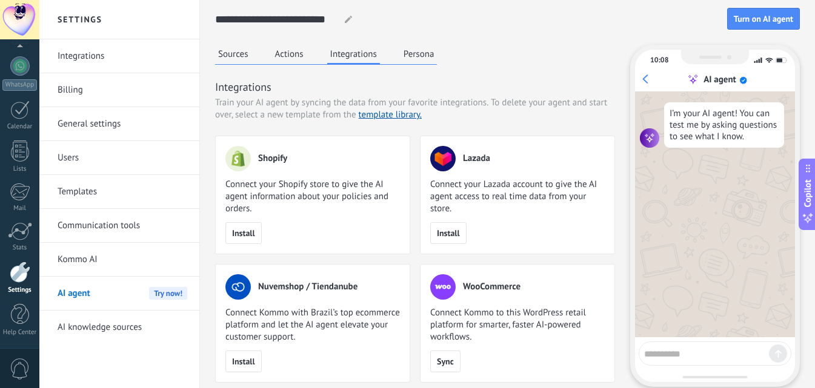
click at [432, 56] on button "Persona" at bounding box center [418, 54] width 37 height 18
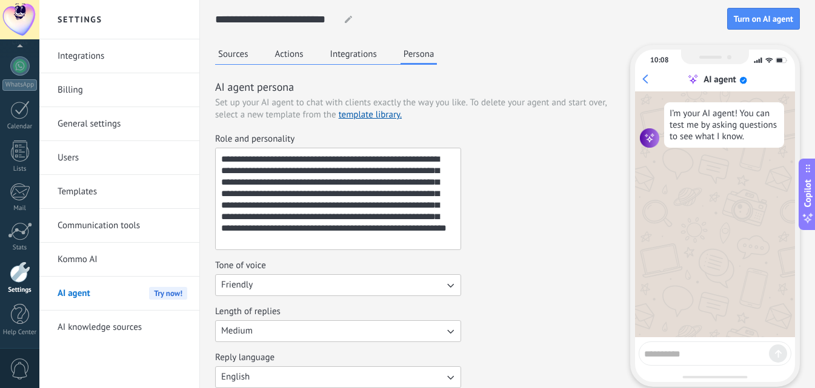
click at [225, 52] on button "Sources" at bounding box center [233, 54] width 36 height 18
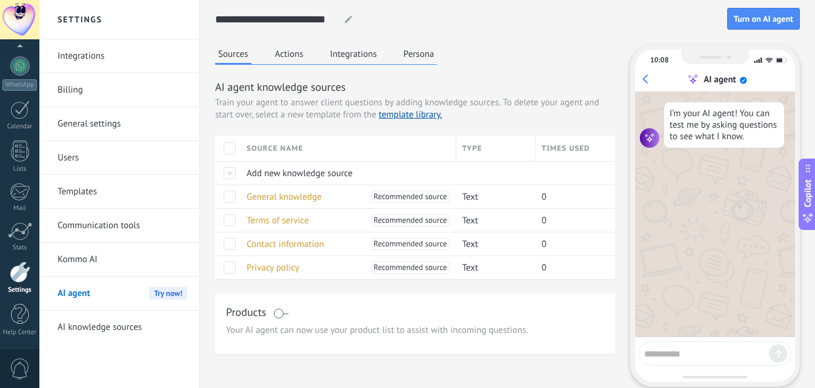
click at [350, 50] on button "Integrations" at bounding box center [353, 54] width 53 height 18
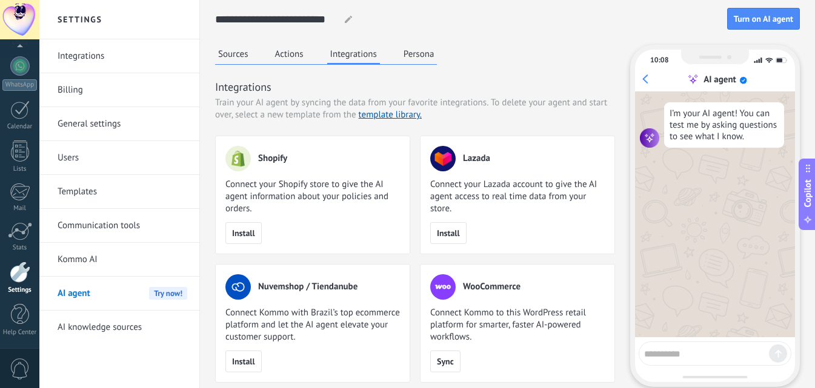
click at [295, 55] on button "Actions" at bounding box center [289, 54] width 35 height 18
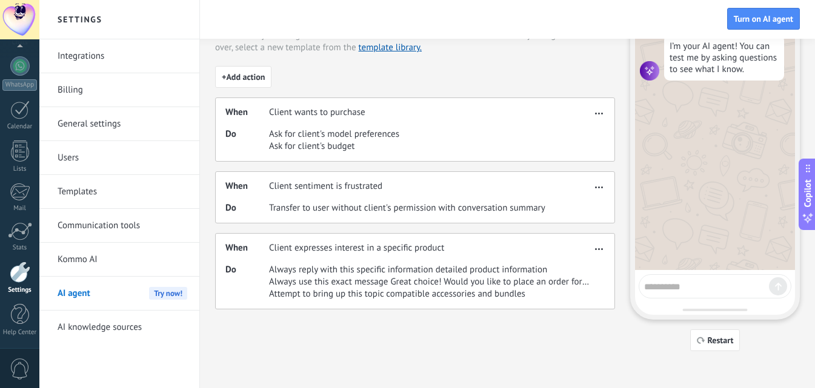
scroll to position [70, 0]
